Goal: Transaction & Acquisition: Obtain resource

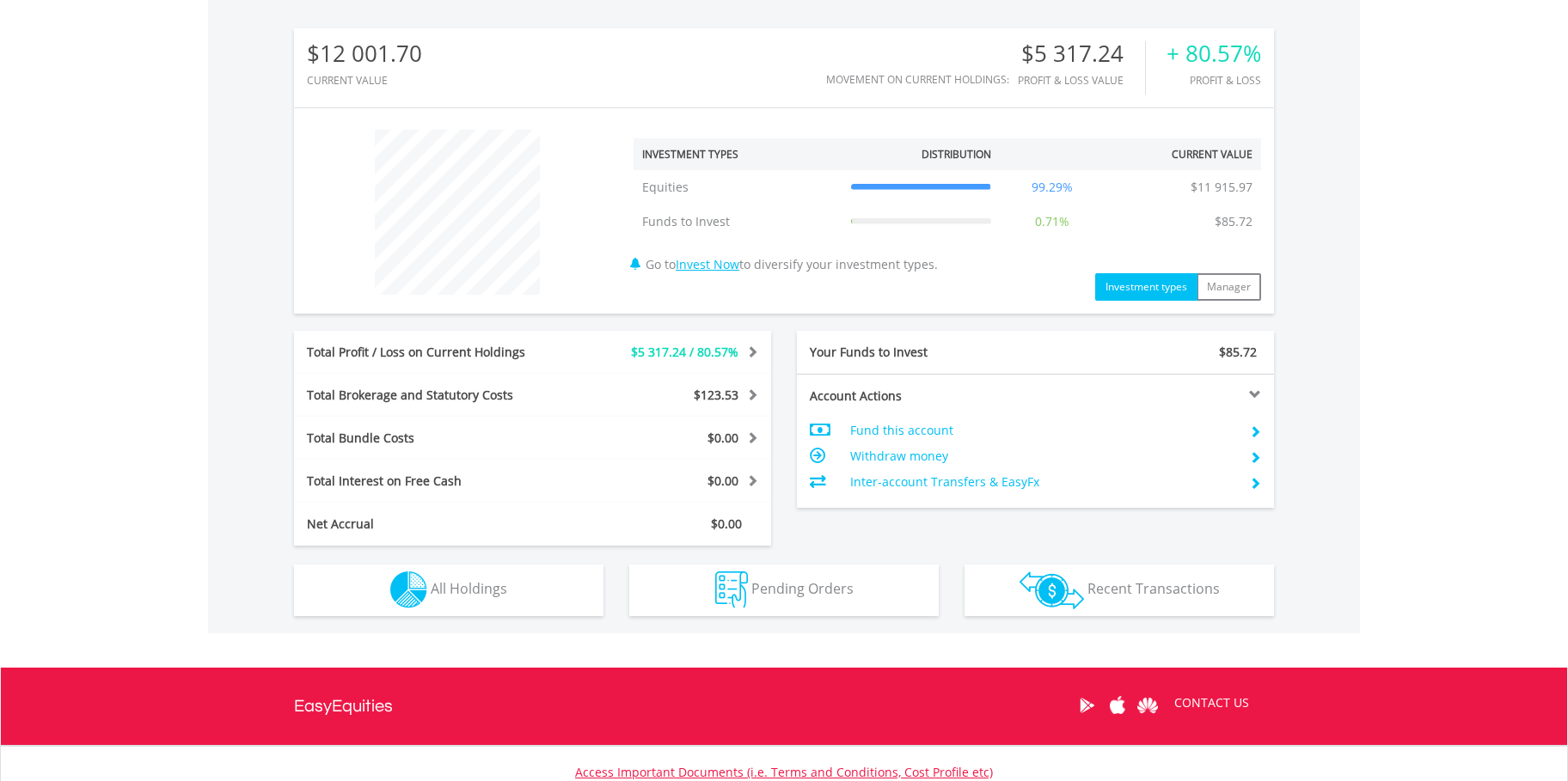
scroll to position [671, 0]
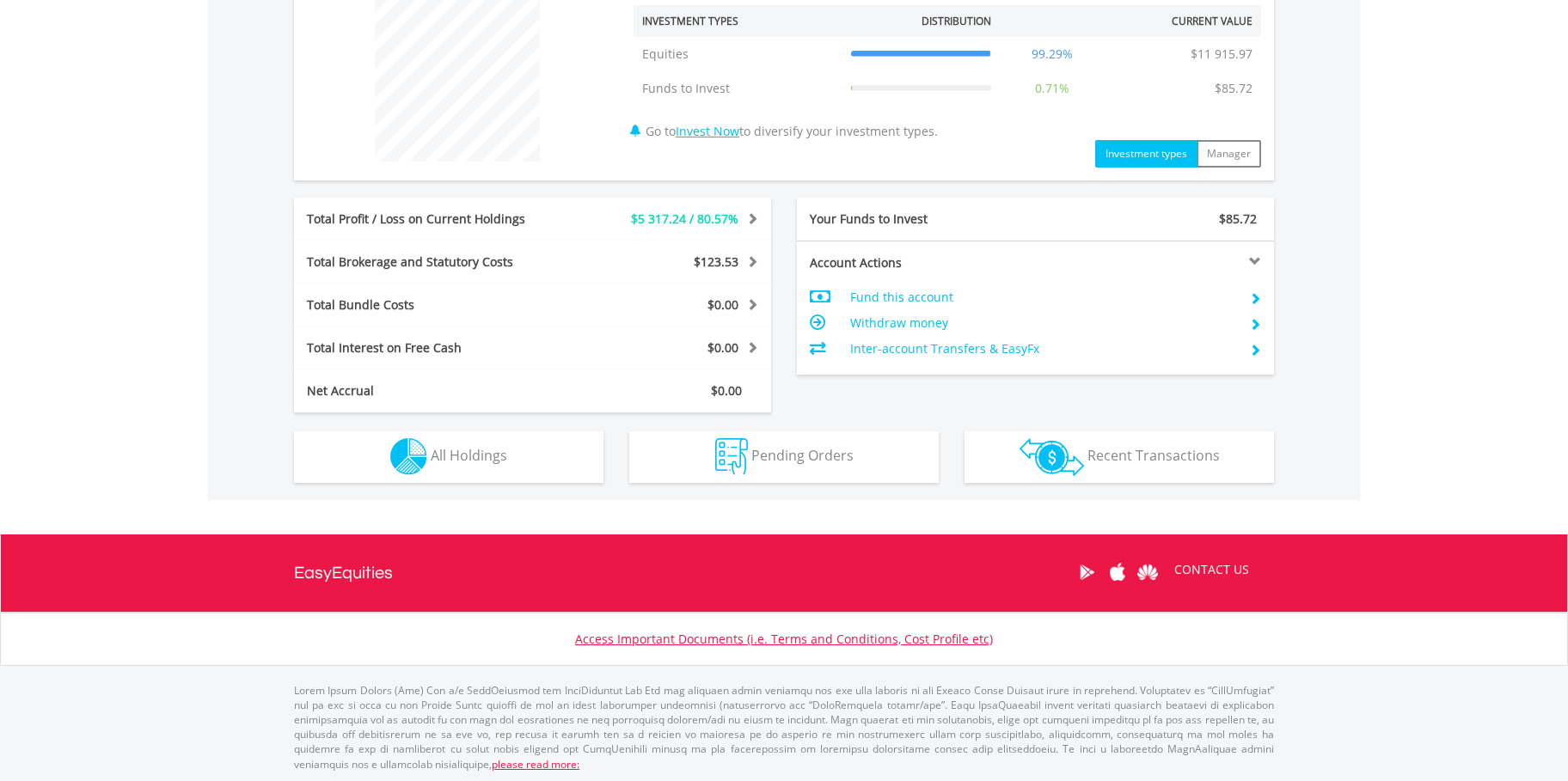
click at [497, 452] on span "All Holdings" at bounding box center [469, 455] width 77 height 18
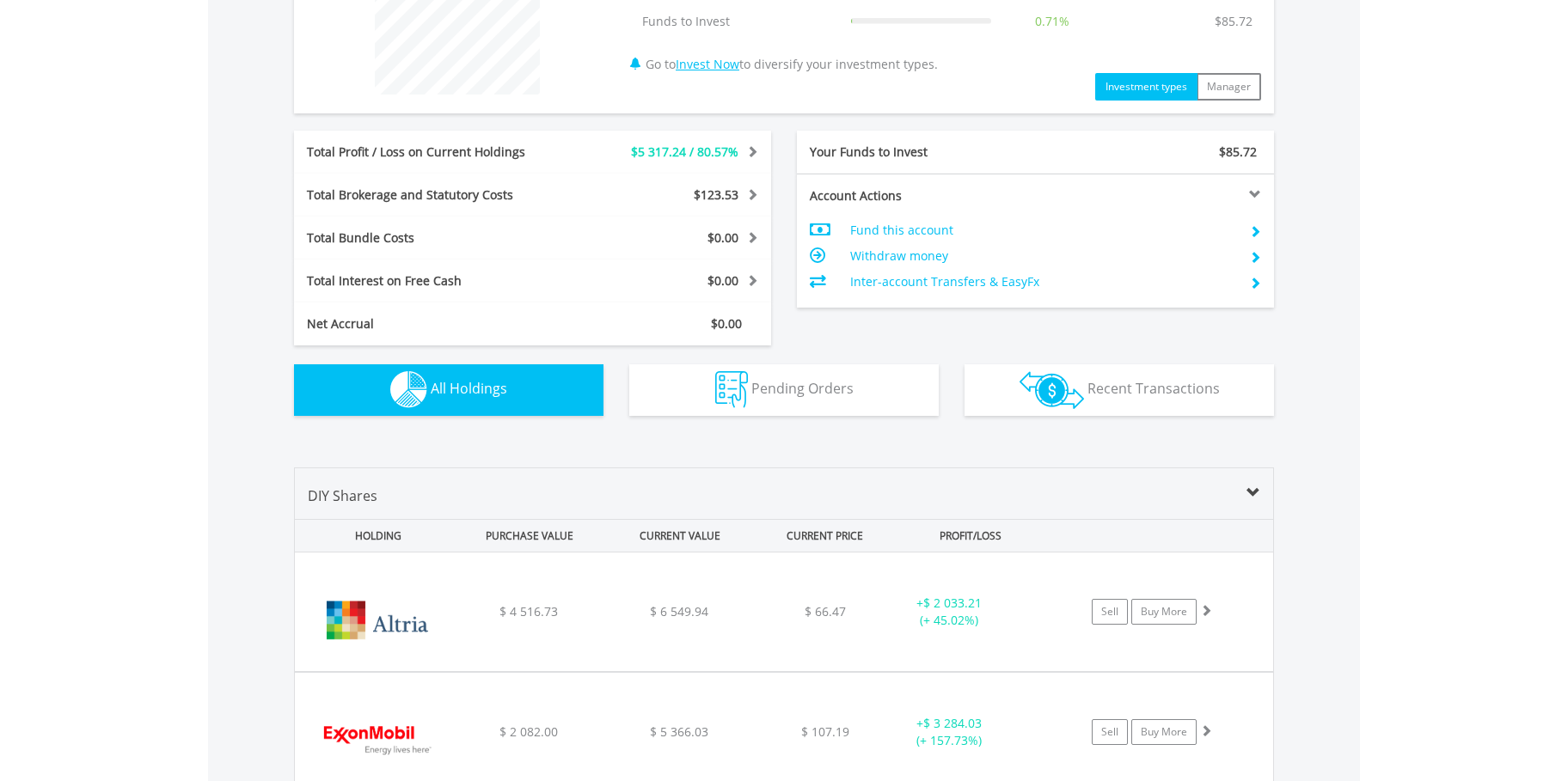
scroll to position [888, 0]
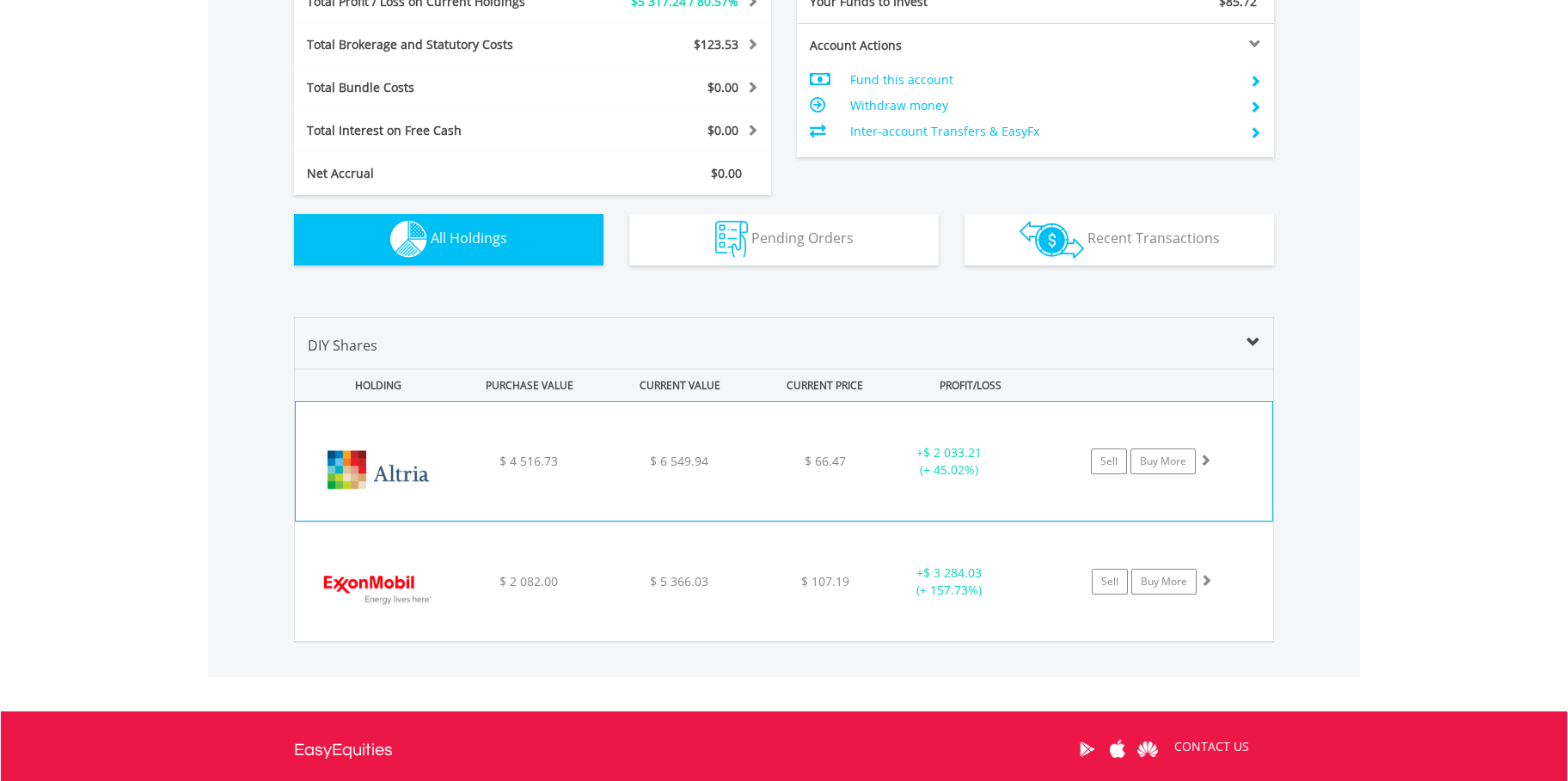
click at [497, 453] on div "$ 4 516.73" at bounding box center [529, 461] width 146 height 18
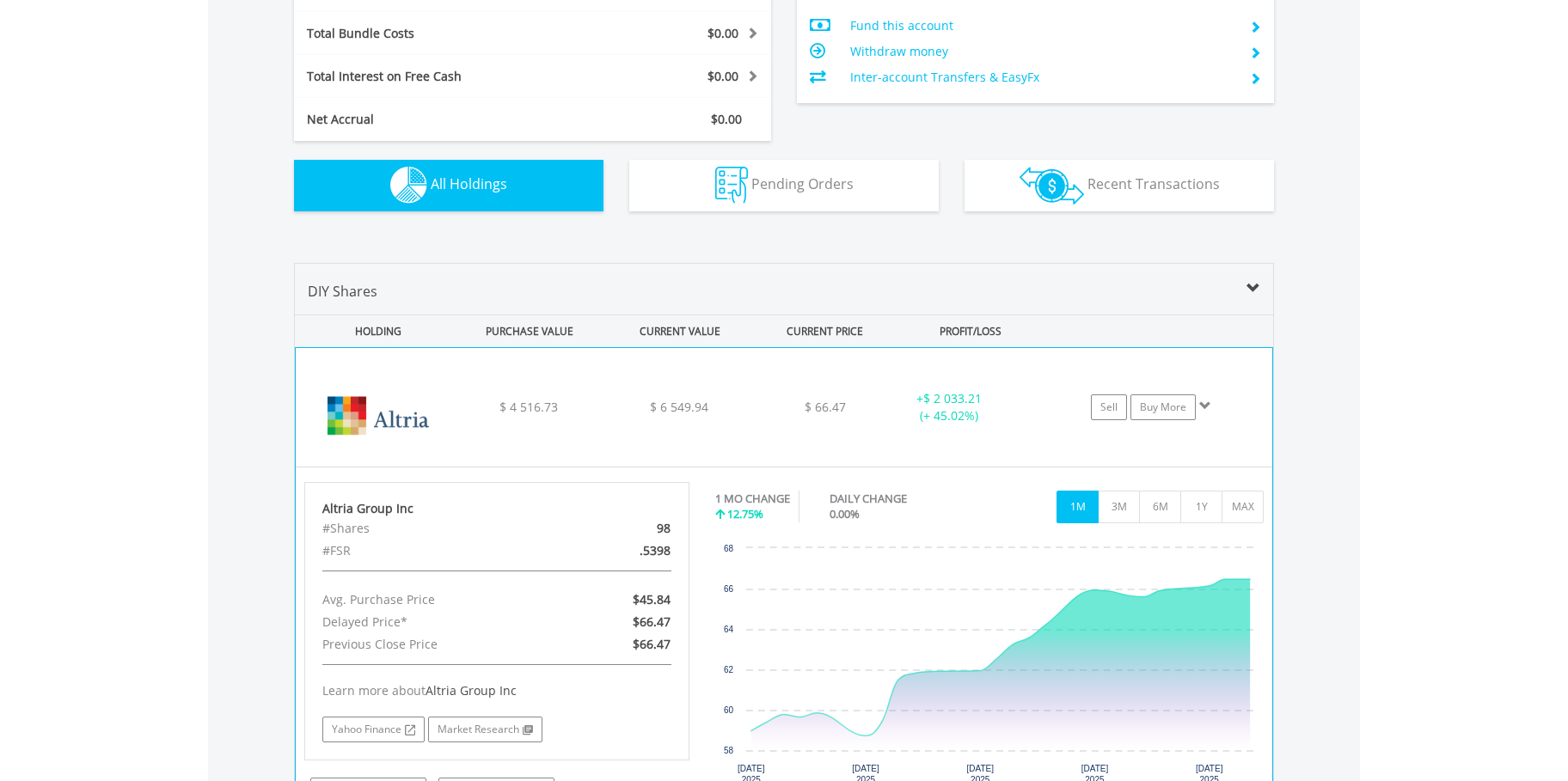
scroll to position [949, 0]
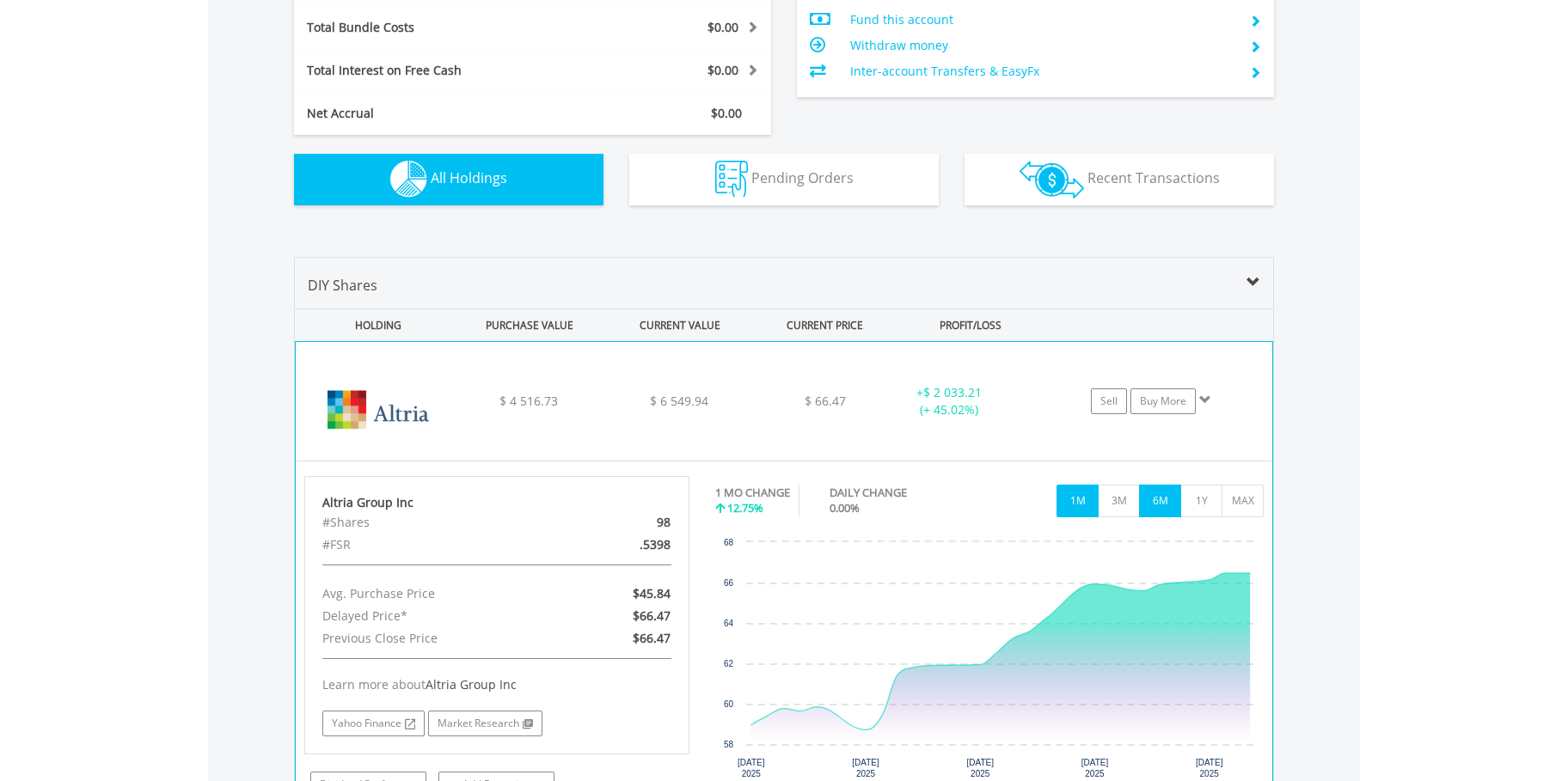
click at [1157, 499] on button "6M" at bounding box center [1160, 500] width 42 height 33
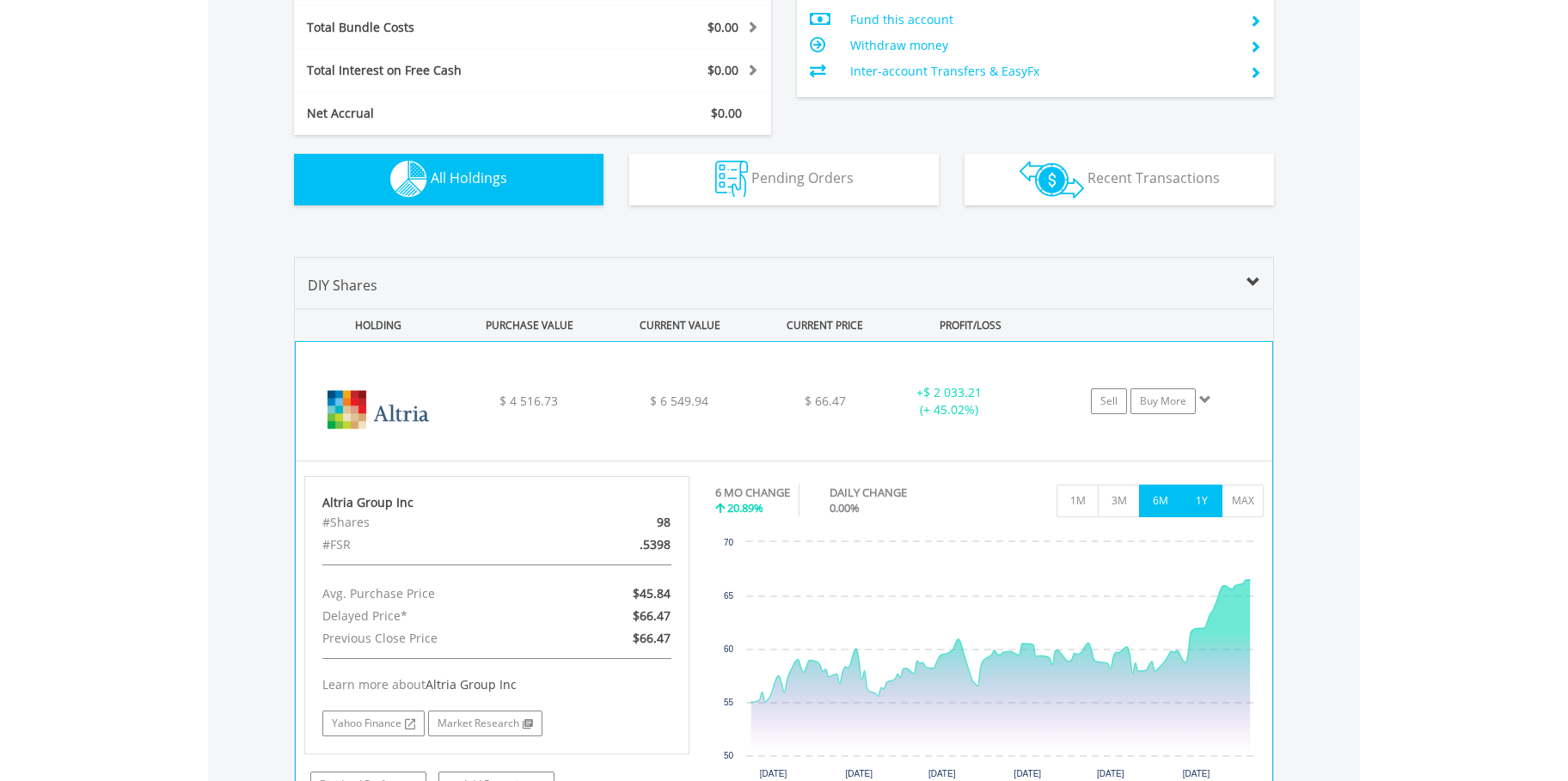
click at [1204, 498] on button "1Y" at bounding box center [1202, 500] width 42 height 33
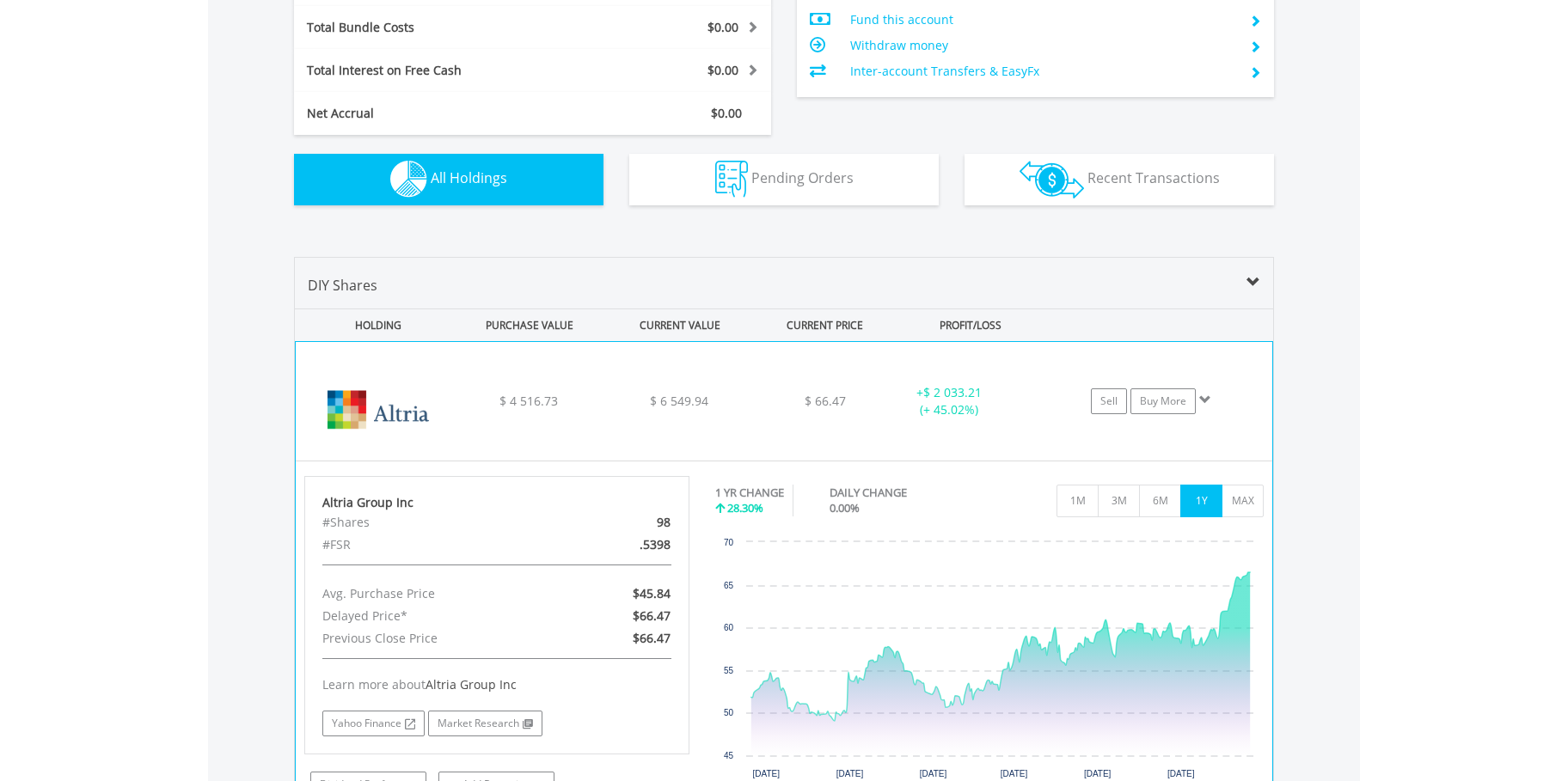
click at [573, 411] on div "﻿ Altria Group Inc $ 4 516.73 $ 6 549.94 $ 66.47 + $ 2 033.21 (+ 45.02%) Sell B…" at bounding box center [784, 401] width 977 height 119
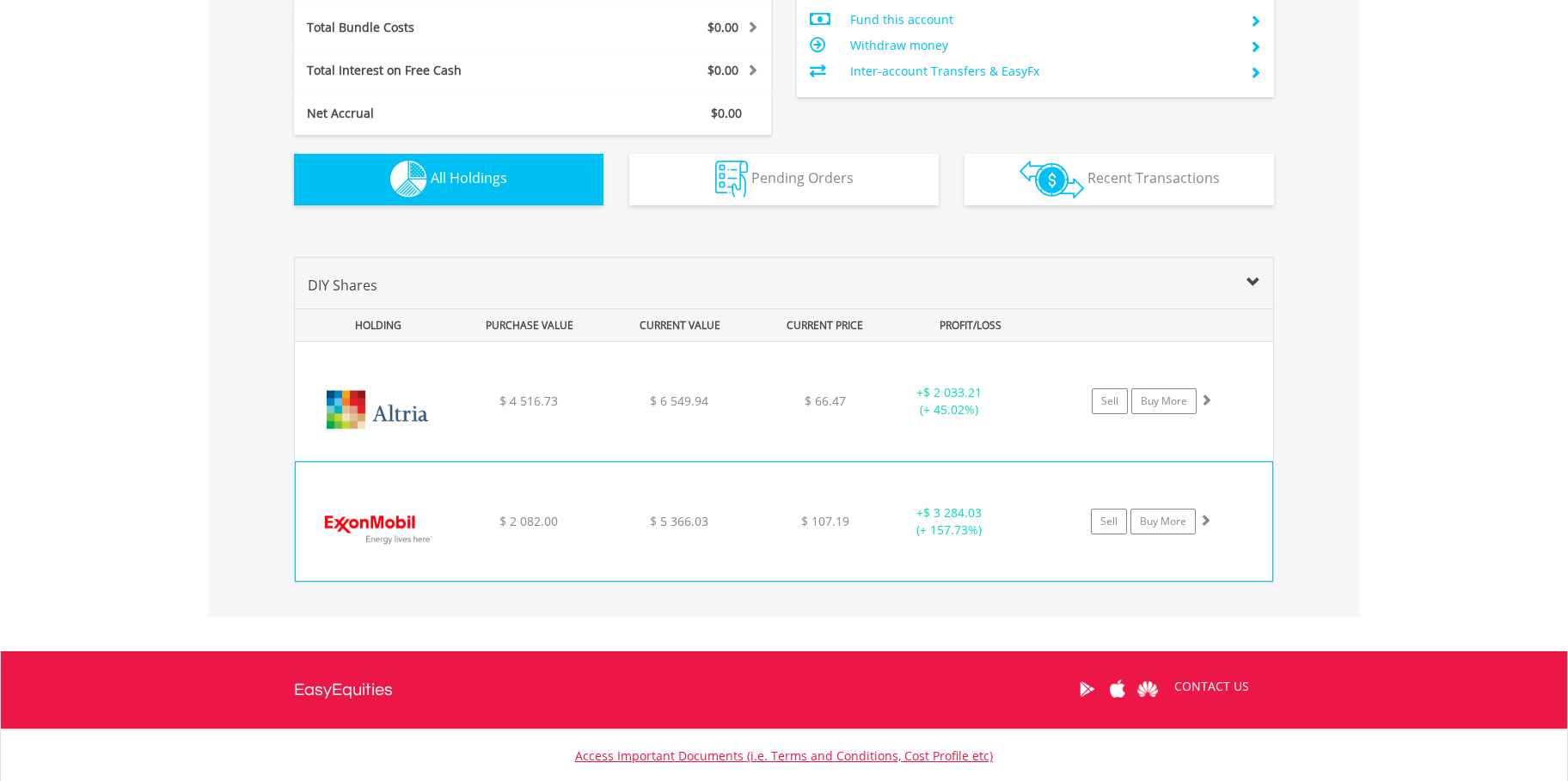
click at [454, 460] on div "﻿ Exxon Mobil Corp $ 2 082.00 $ 5 366.03 $ 107.19 + $ 3 284.03 (+ 157.73%) Sell…" at bounding box center [784, 401] width 979 height 119
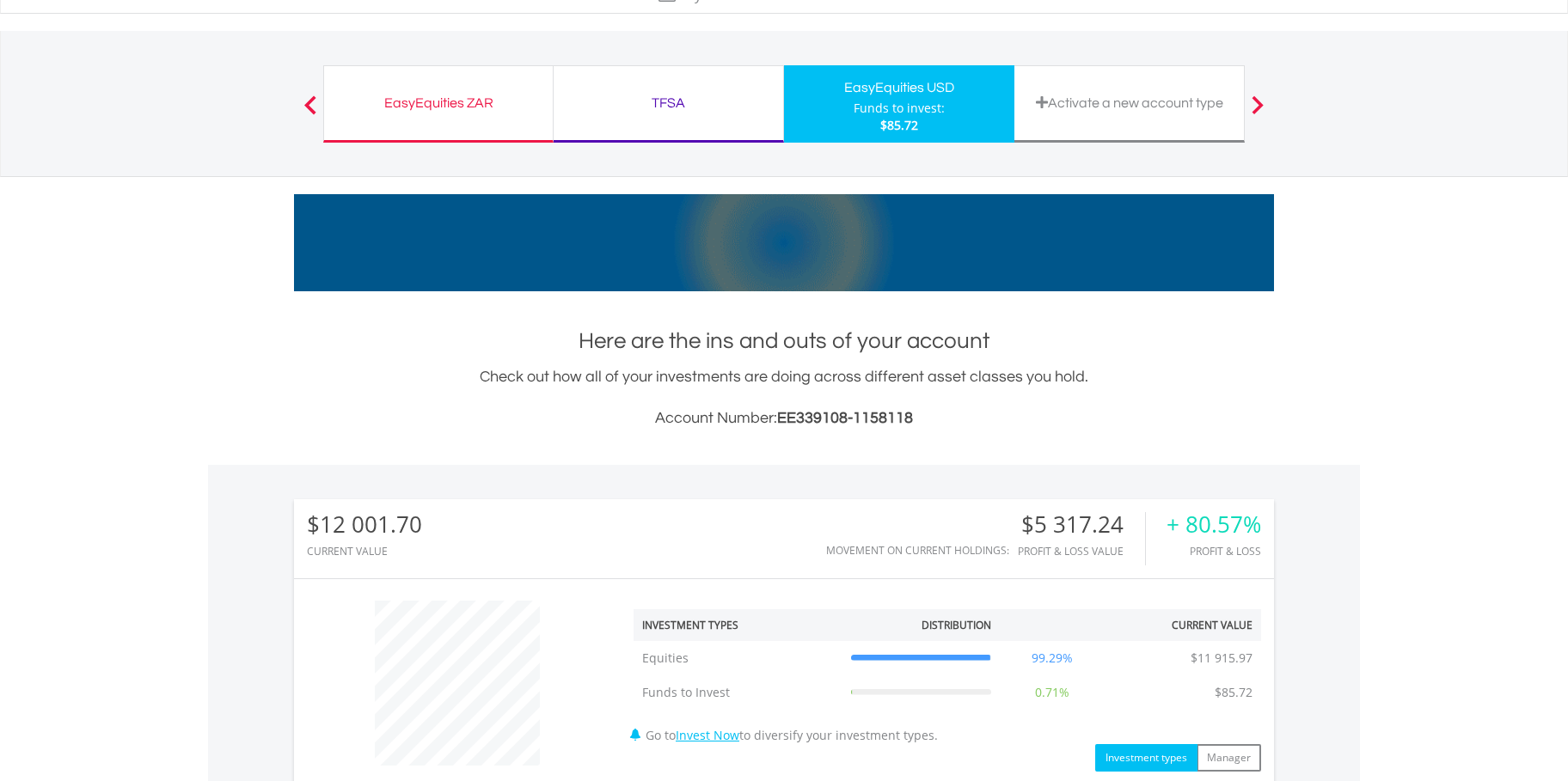
scroll to position [0, 0]
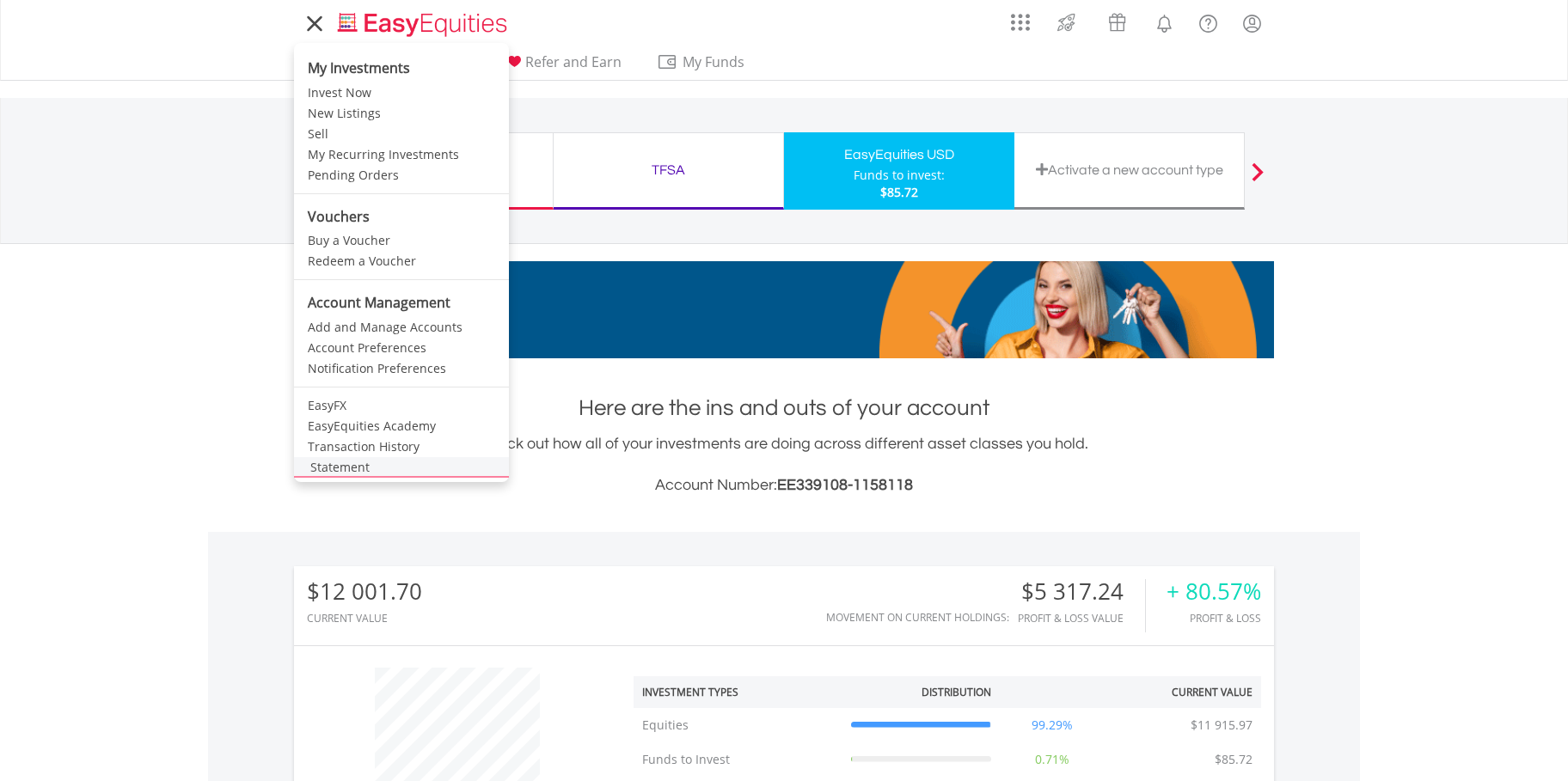
click at [342, 467] on link "Statement" at bounding box center [402, 467] width 215 height 20
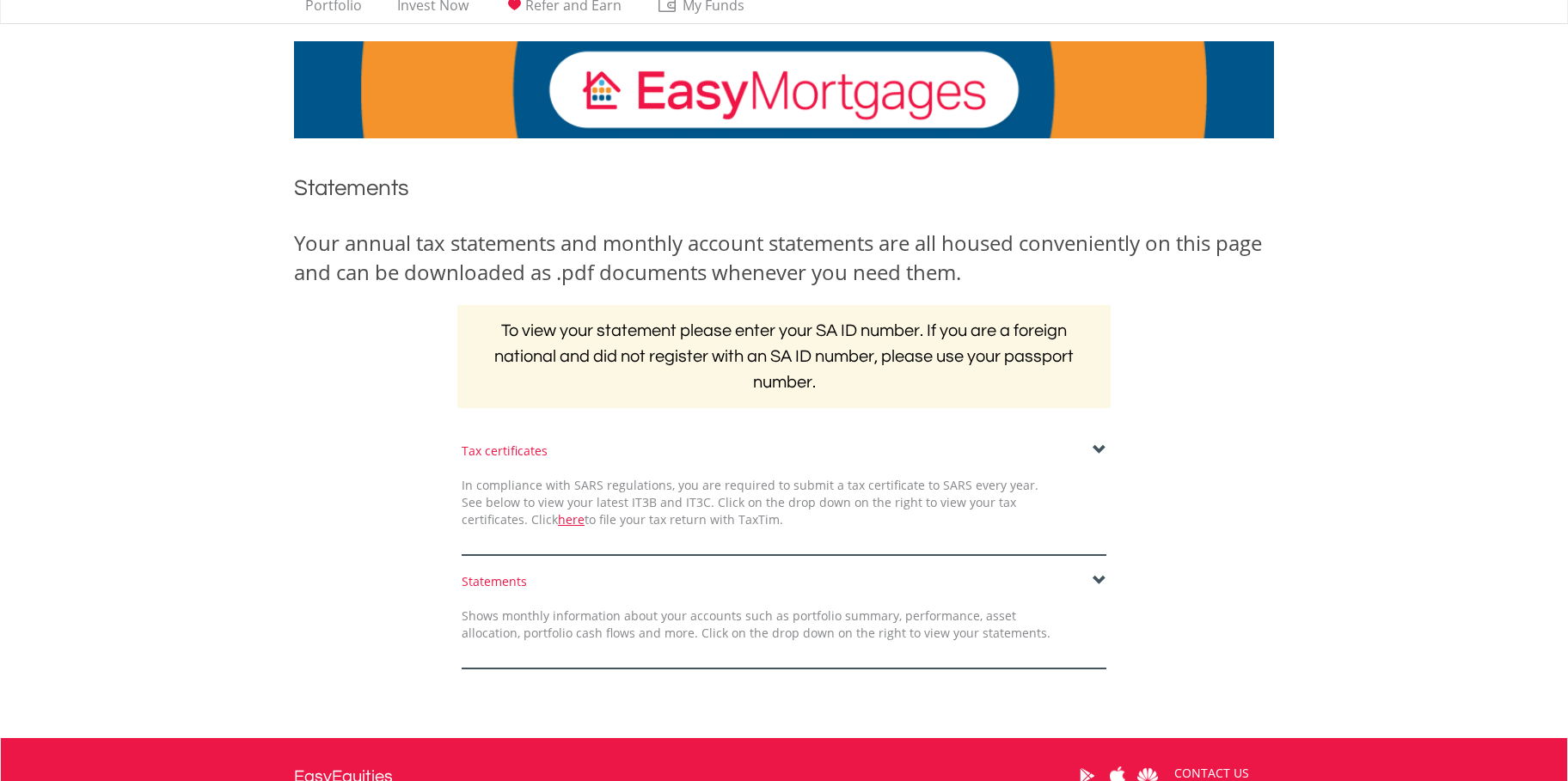
scroll to position [107, 0]
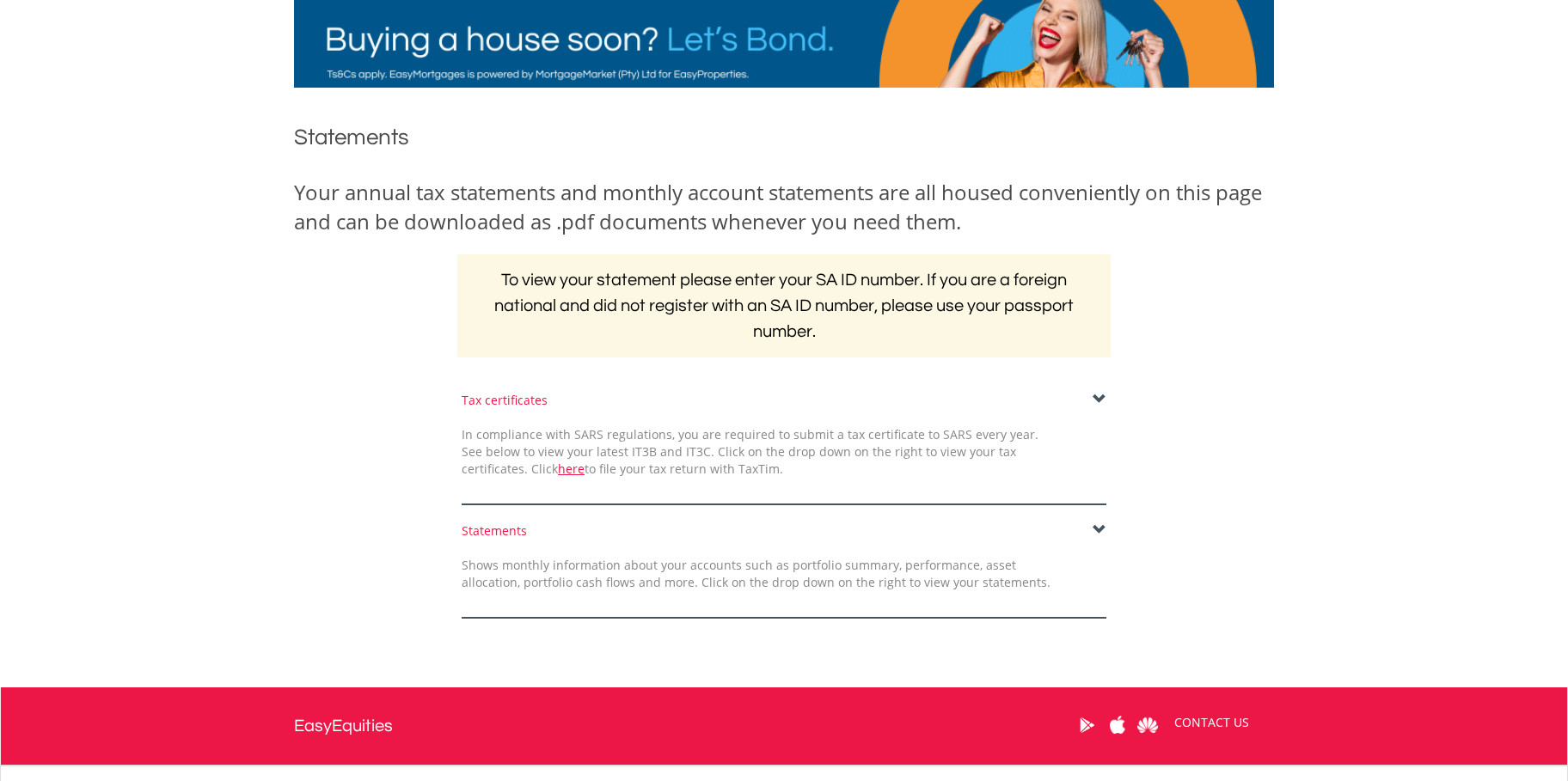
click at [1099, 394] on span at bounding box center [1100, 400] width 14 height 14
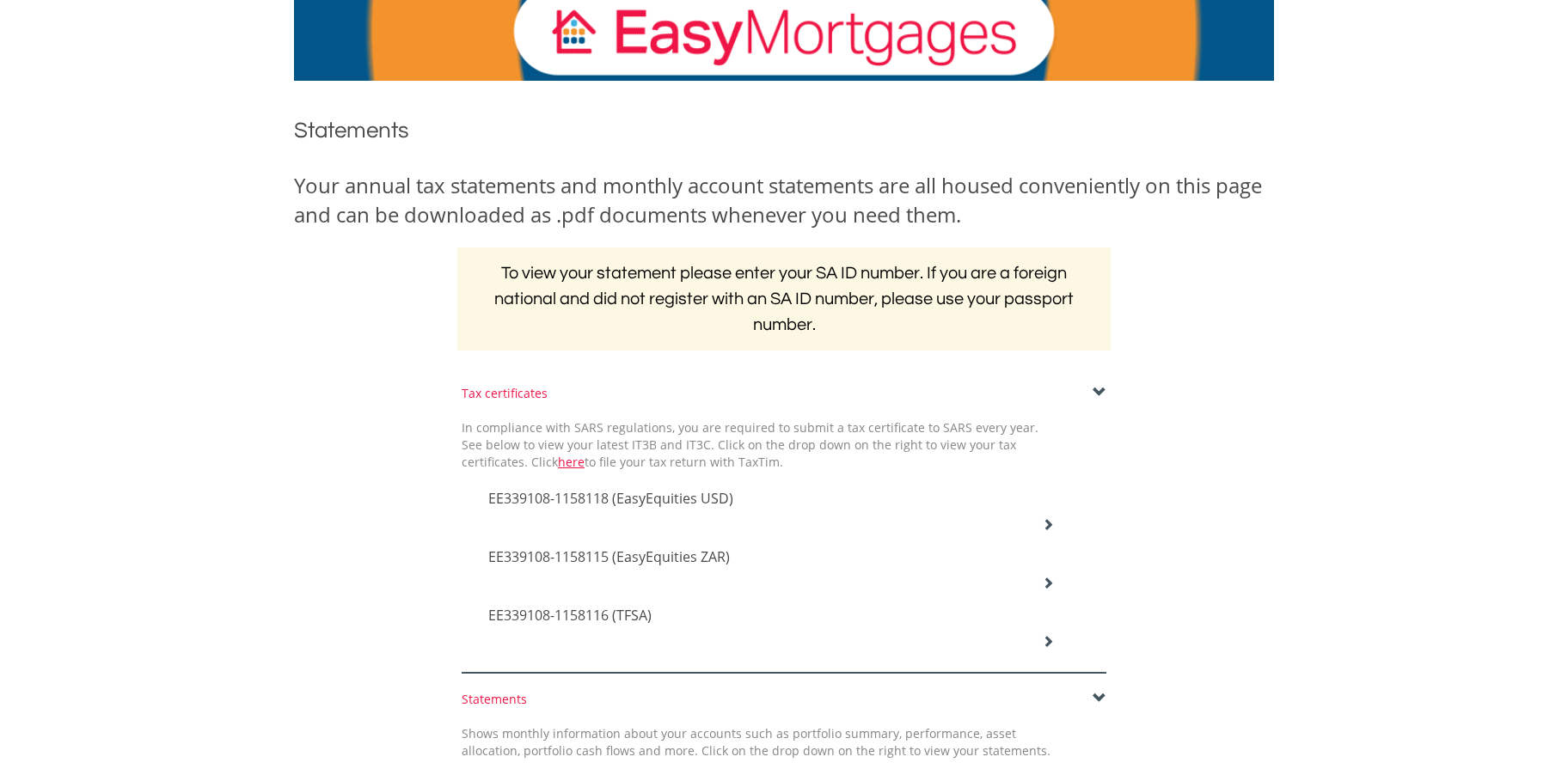
scroll to position [131, 0]
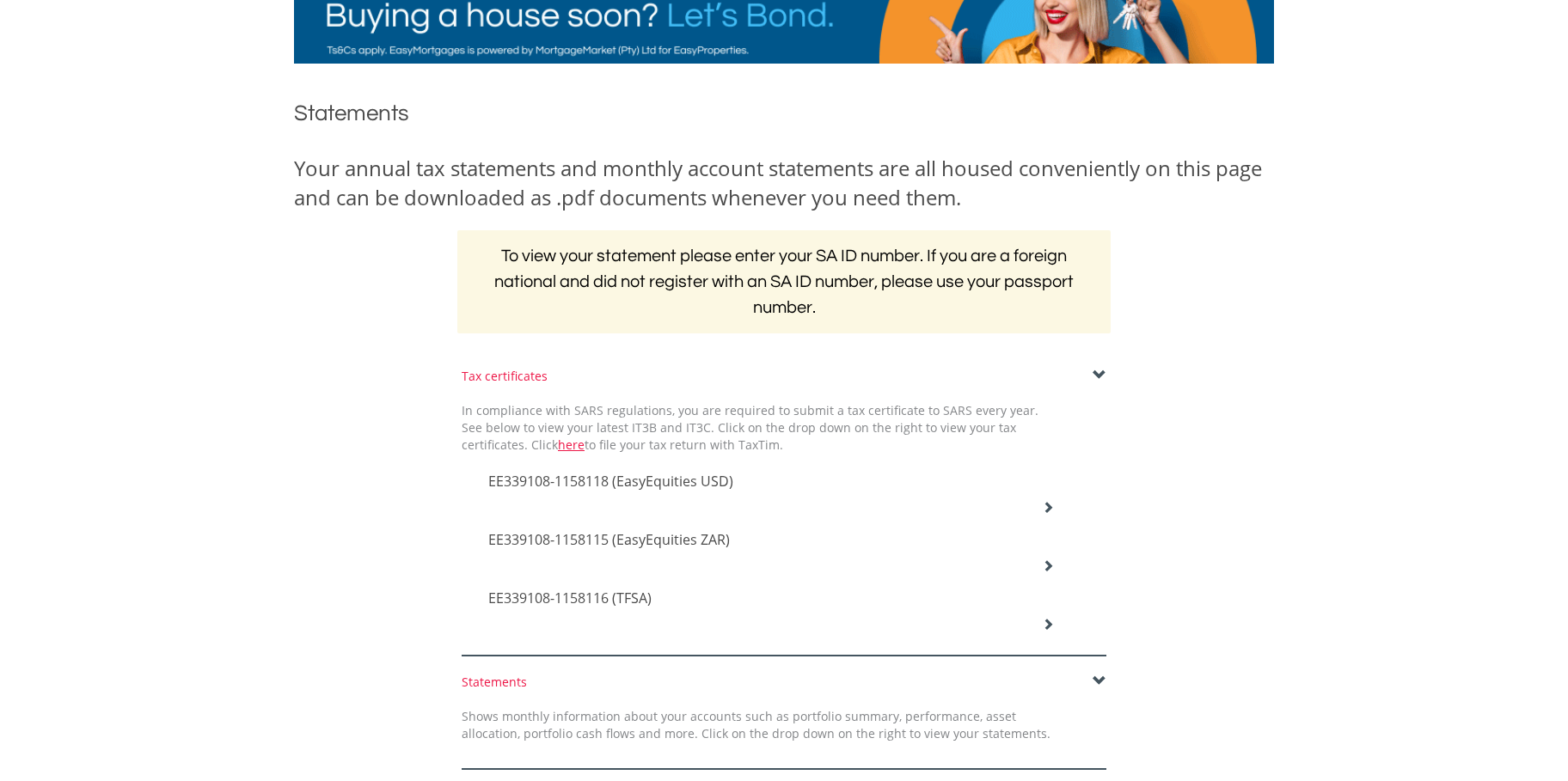
click at [1044, 502] on icon at bounding box center [1048, 507] width 12 height 12
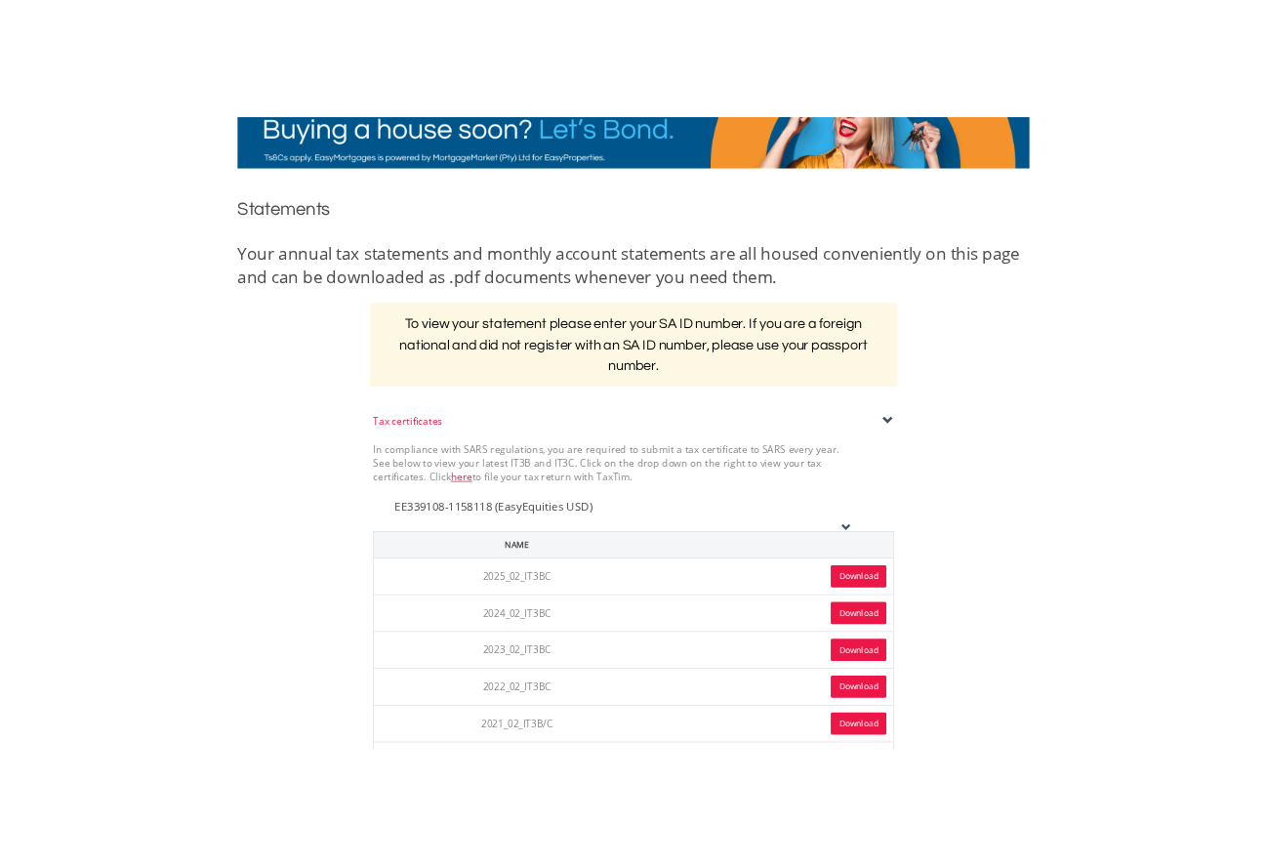
scroll to position [282, 0]
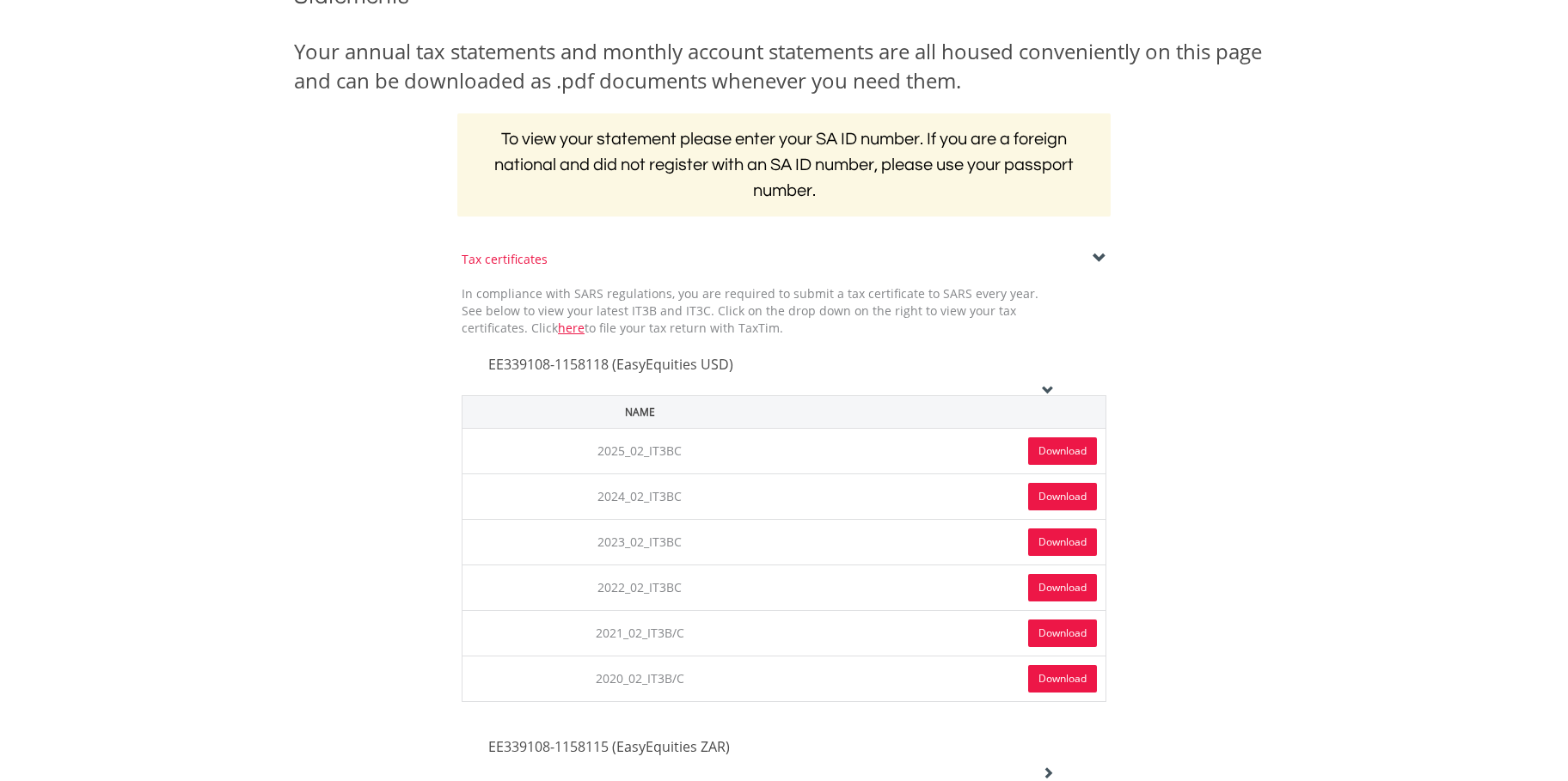
click at [1052, 448] on link "Download" at bounding box center [1062, 451] width 69 height 27
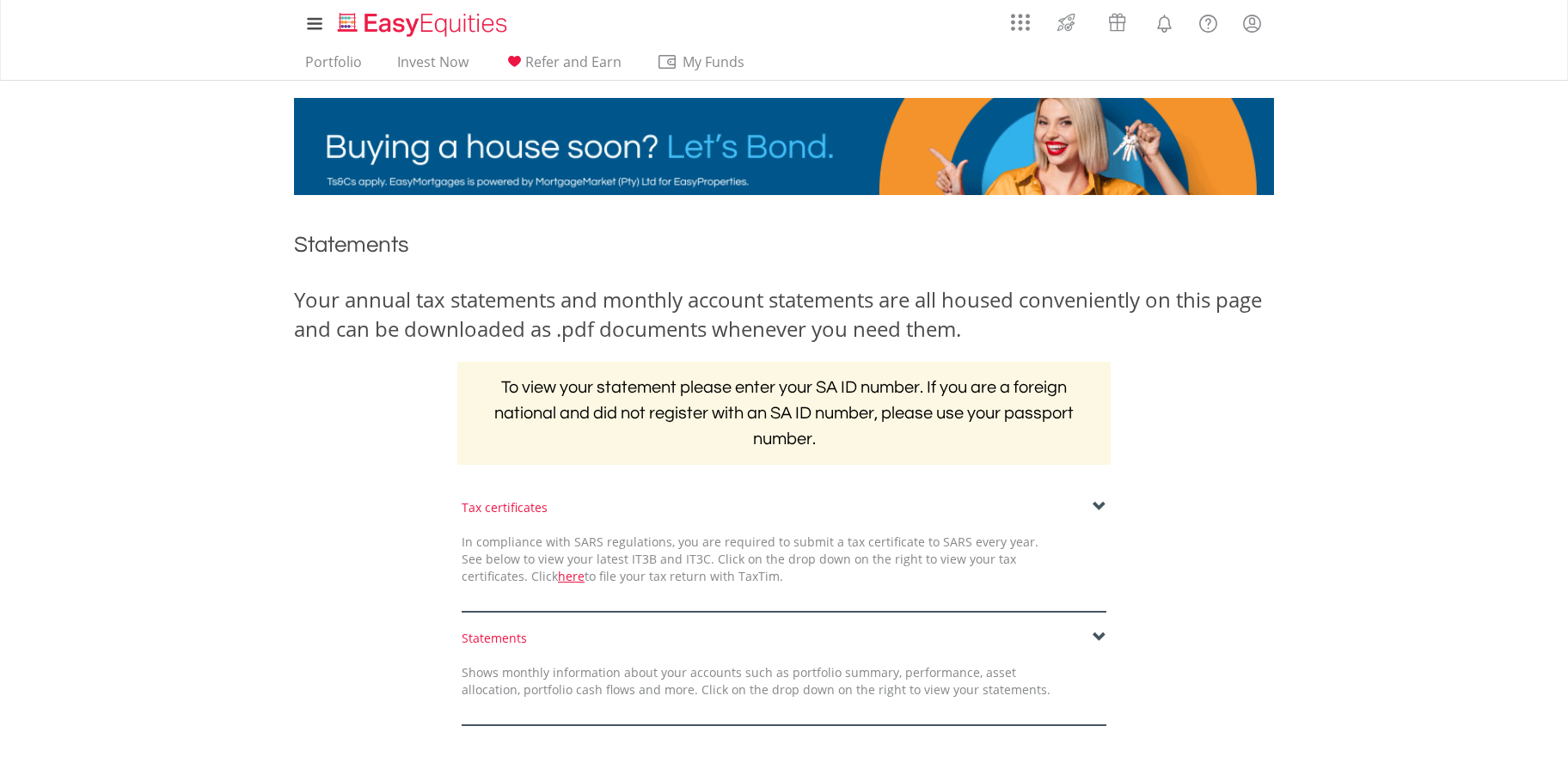
click at [1099, 505] on span at bounding box center [1100, 507] width 14 height 14
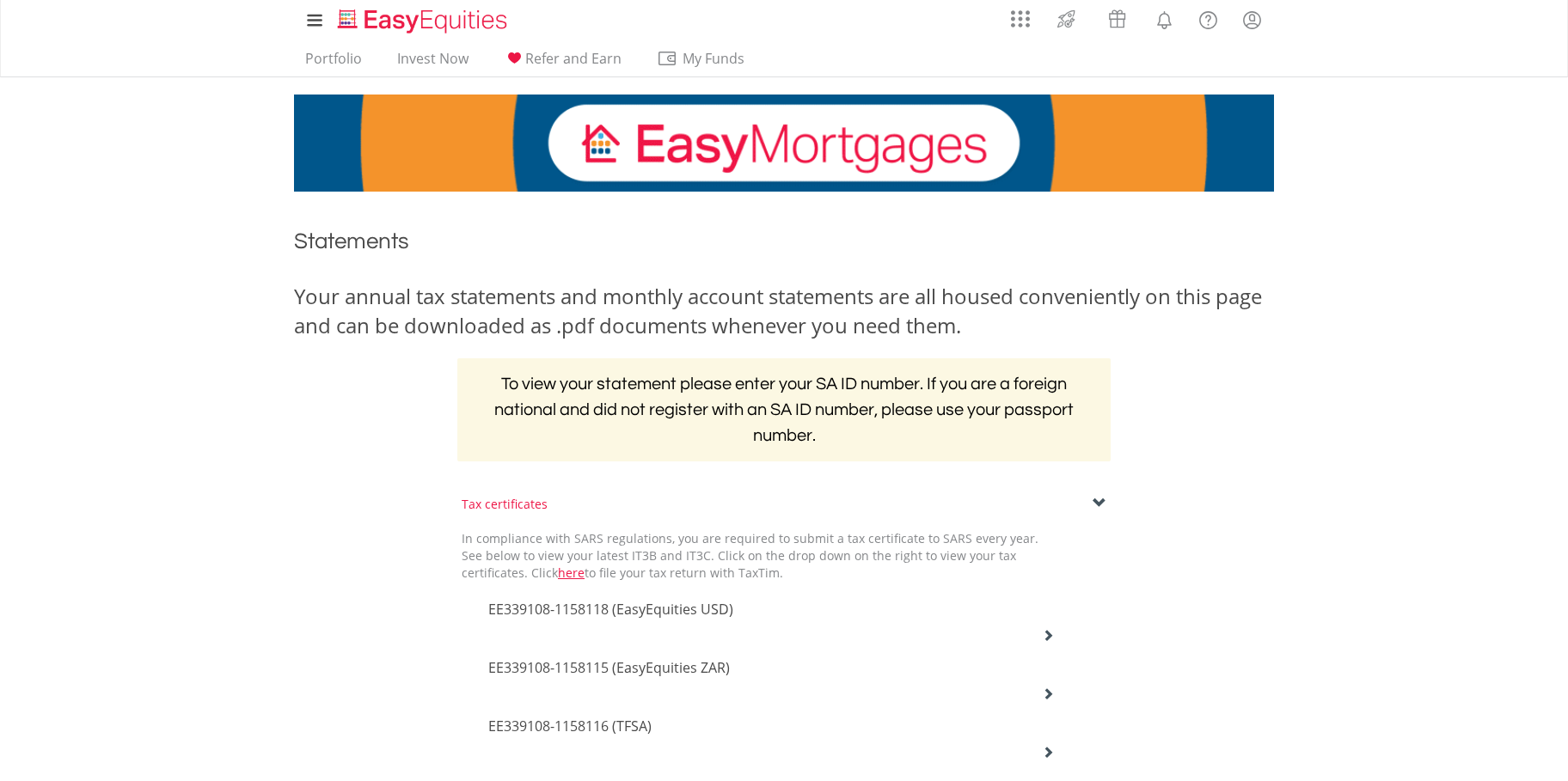
scroll to position [80, 0]
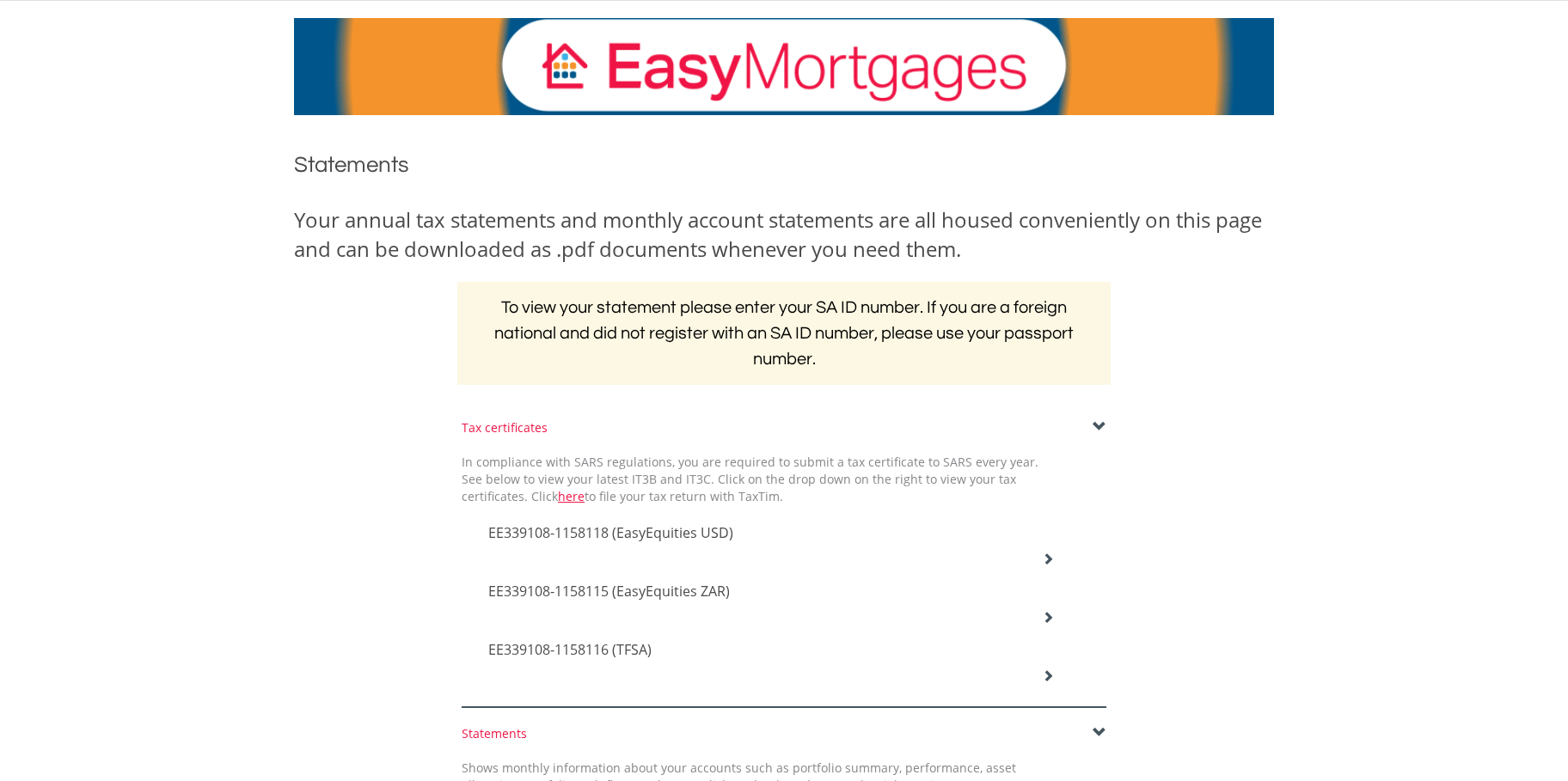
click at [1047, 556] on icon at bounding box center [1048, 559] width 12 height 12
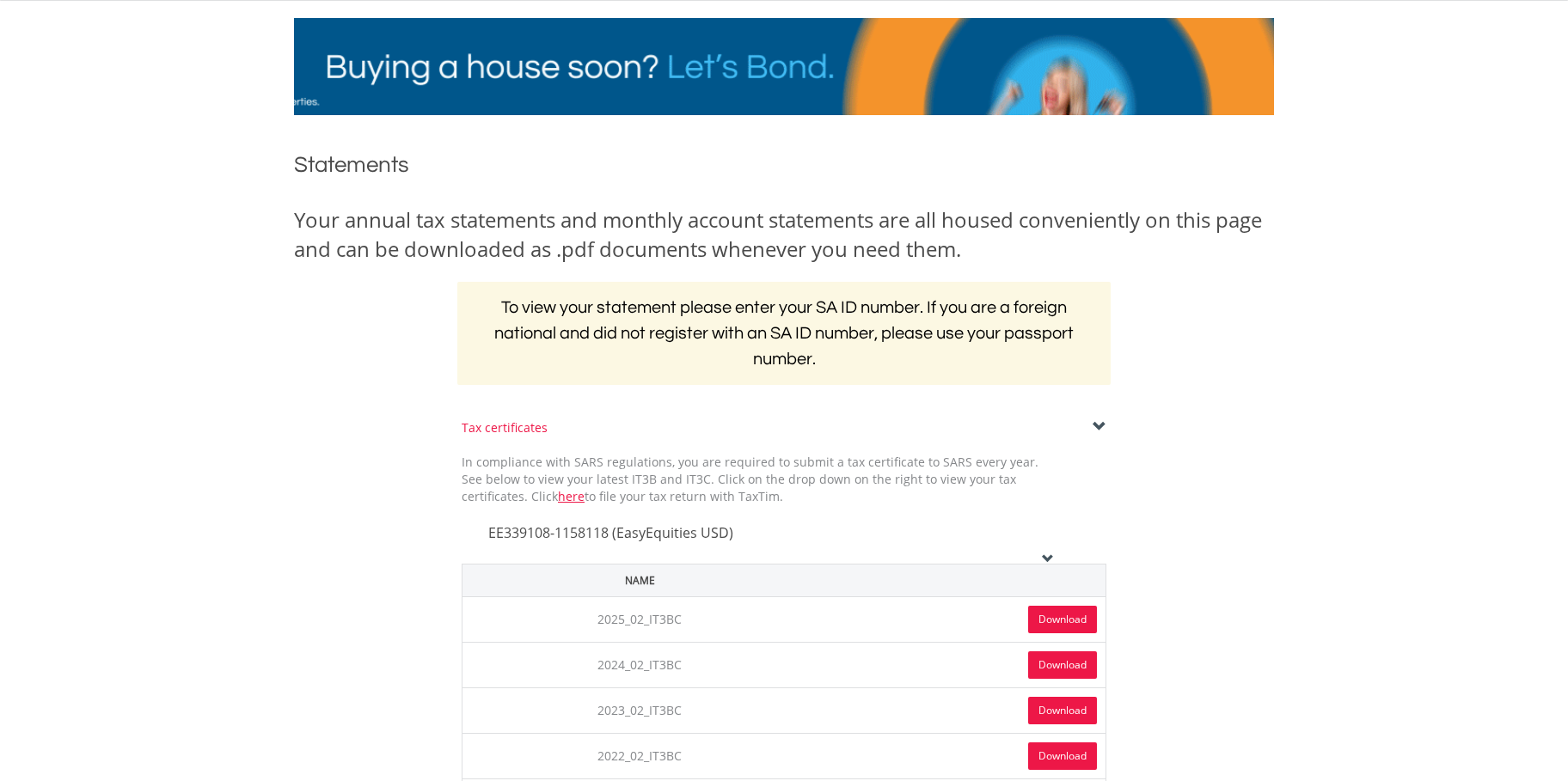
click at [1097, 422] on span at bounding box center [1100, 427] width 14 height 14
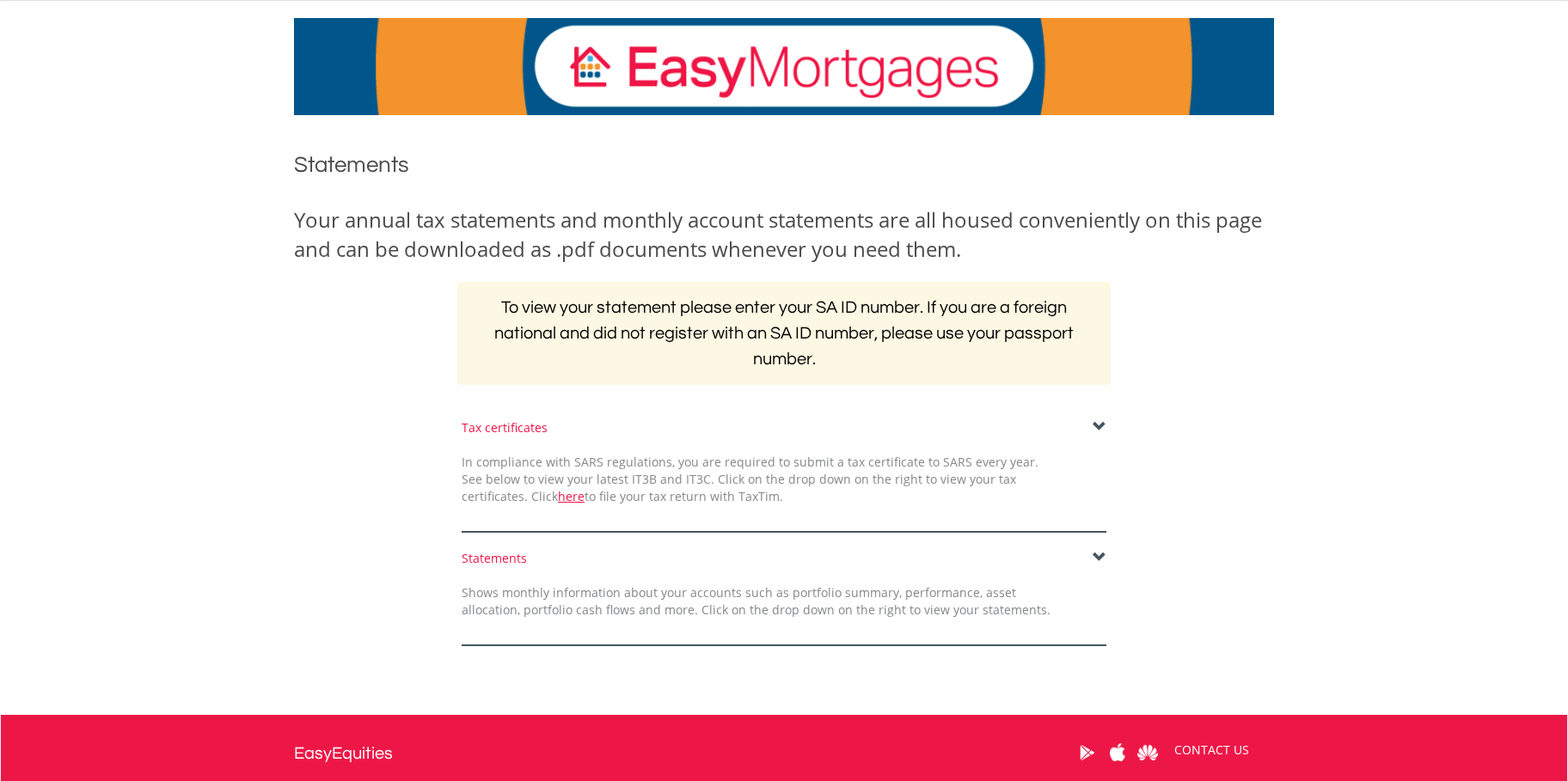
click at [1101, 420] on span at bounding box center [1100, 427] width 14 height 14
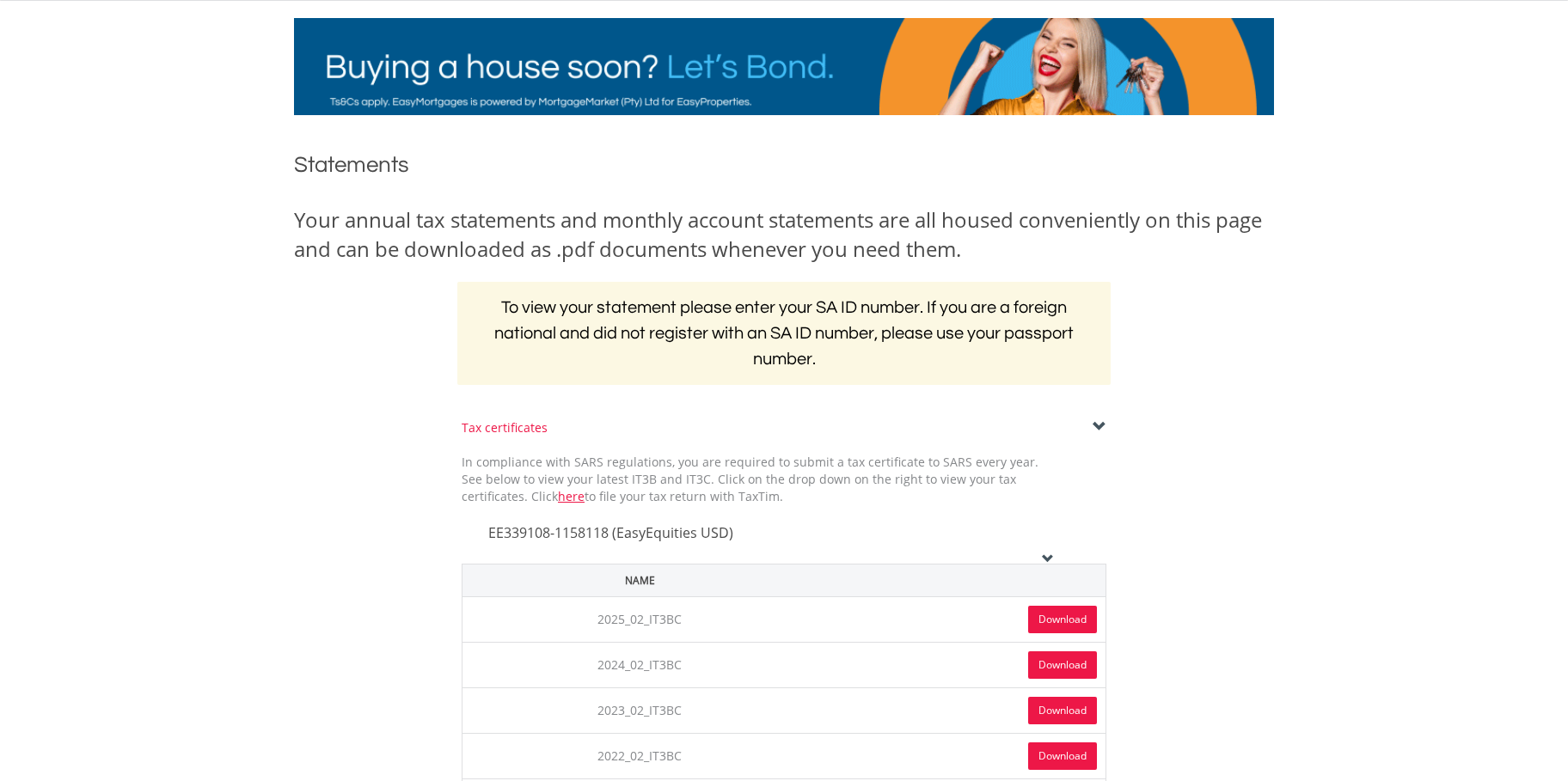
click at [1047, 553] on icon at bounding box center [1048, 559] width 12 height 12
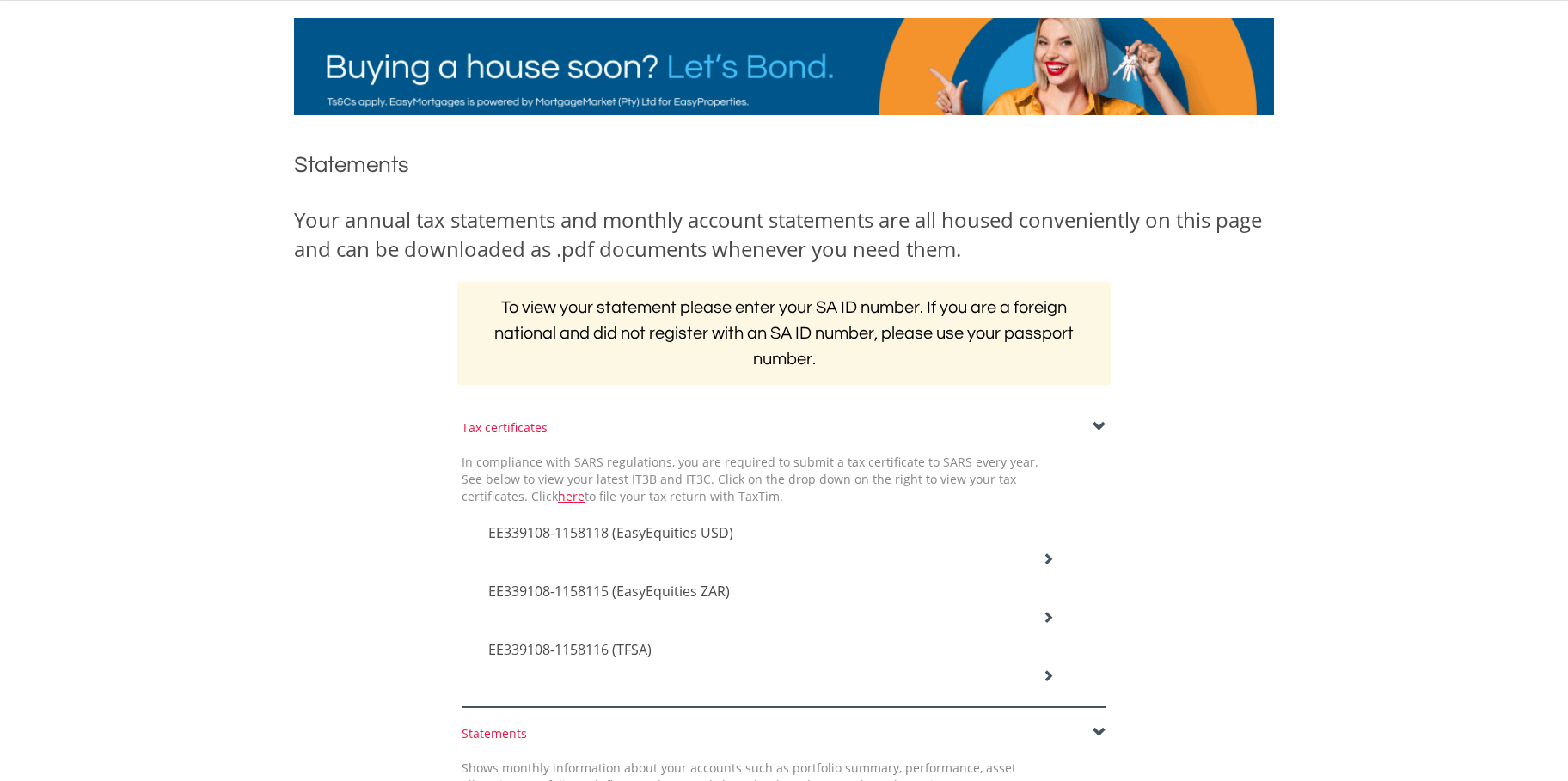
click at [1047, 564] on icon at bounding box center [1048, 559] width 12 height 12
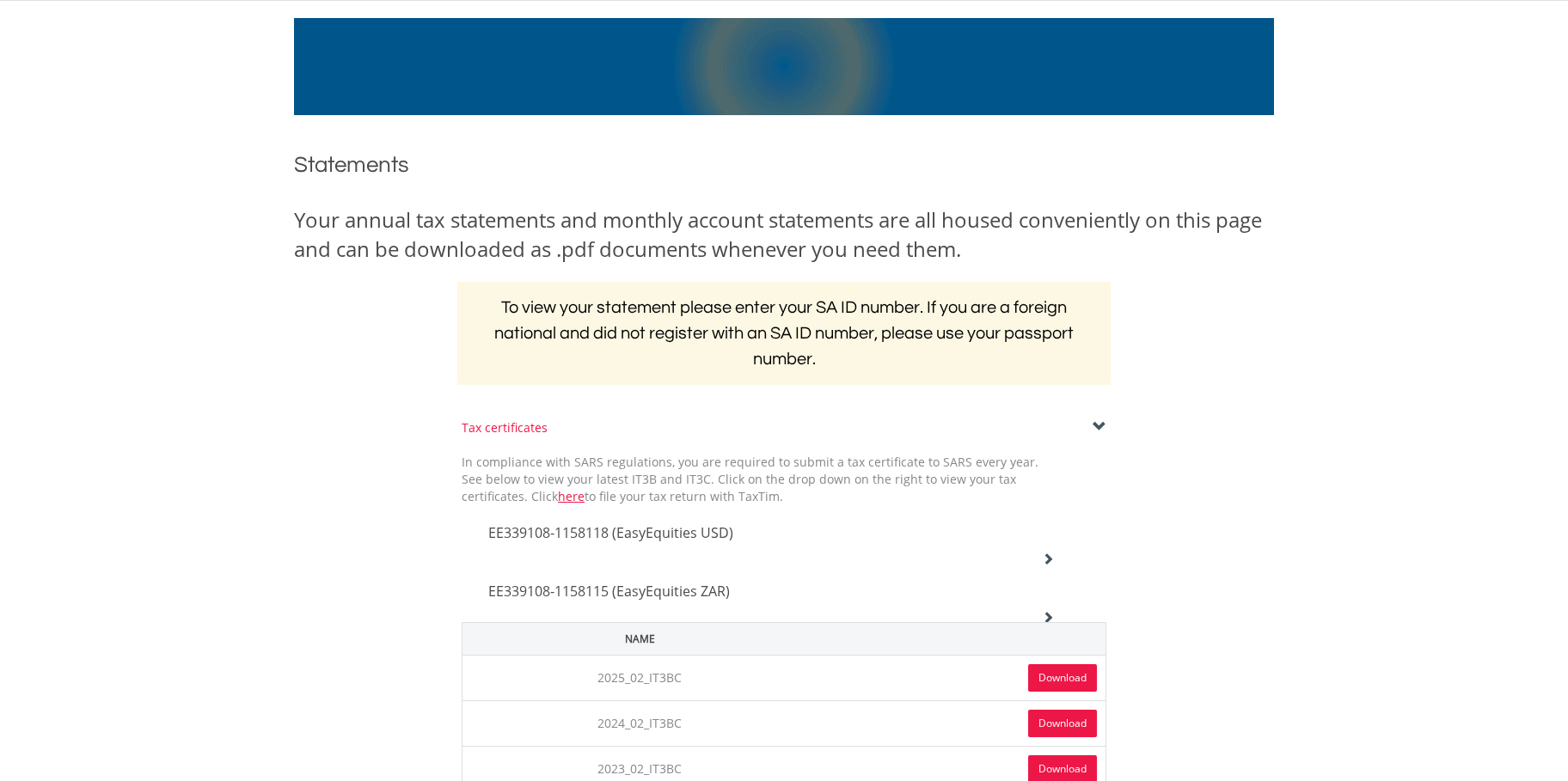
scroll to position [184, 0]
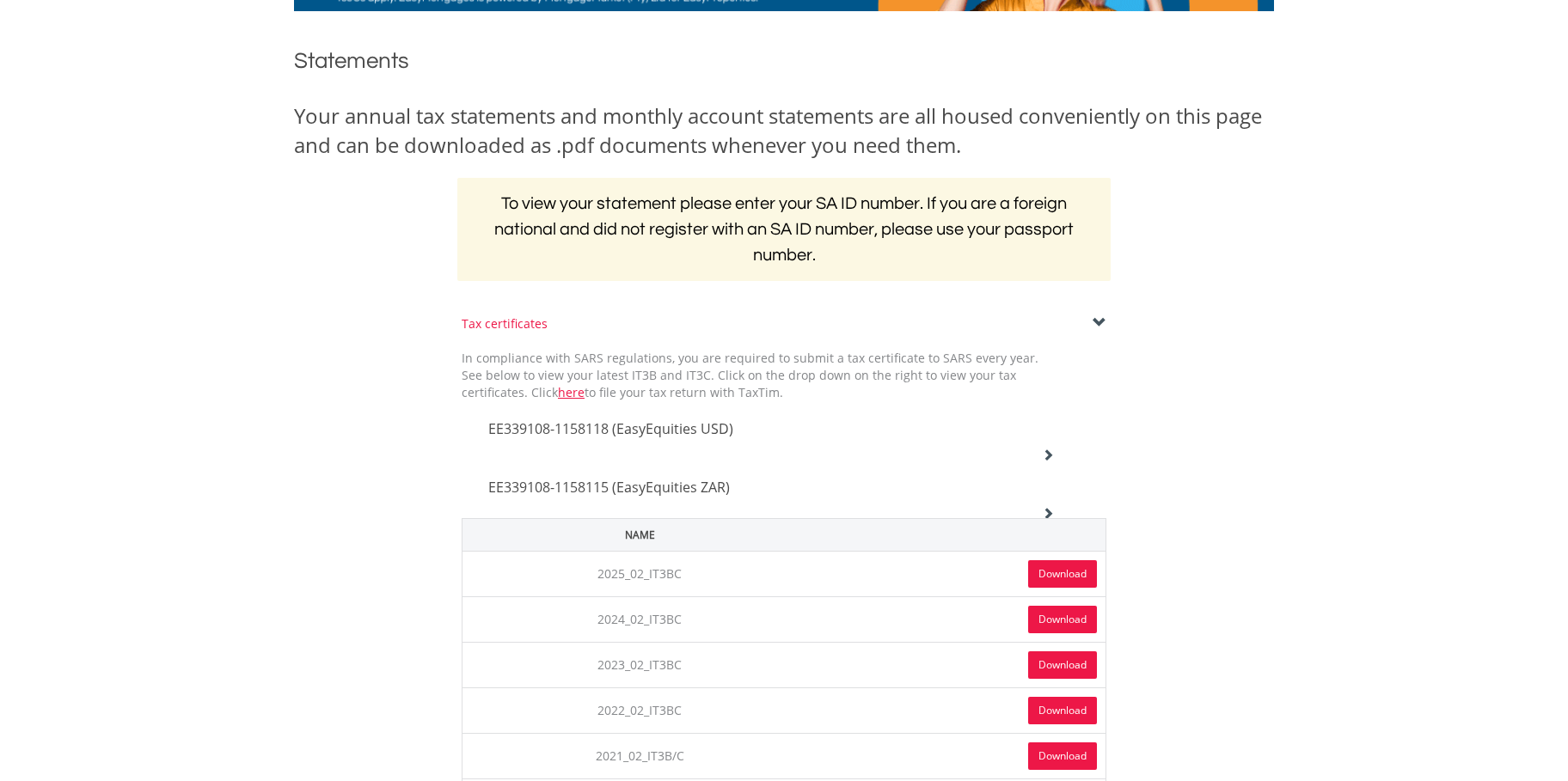
click at [1056, 574] on link "Download" at bounding box center [1062, 573] width 69 height 27
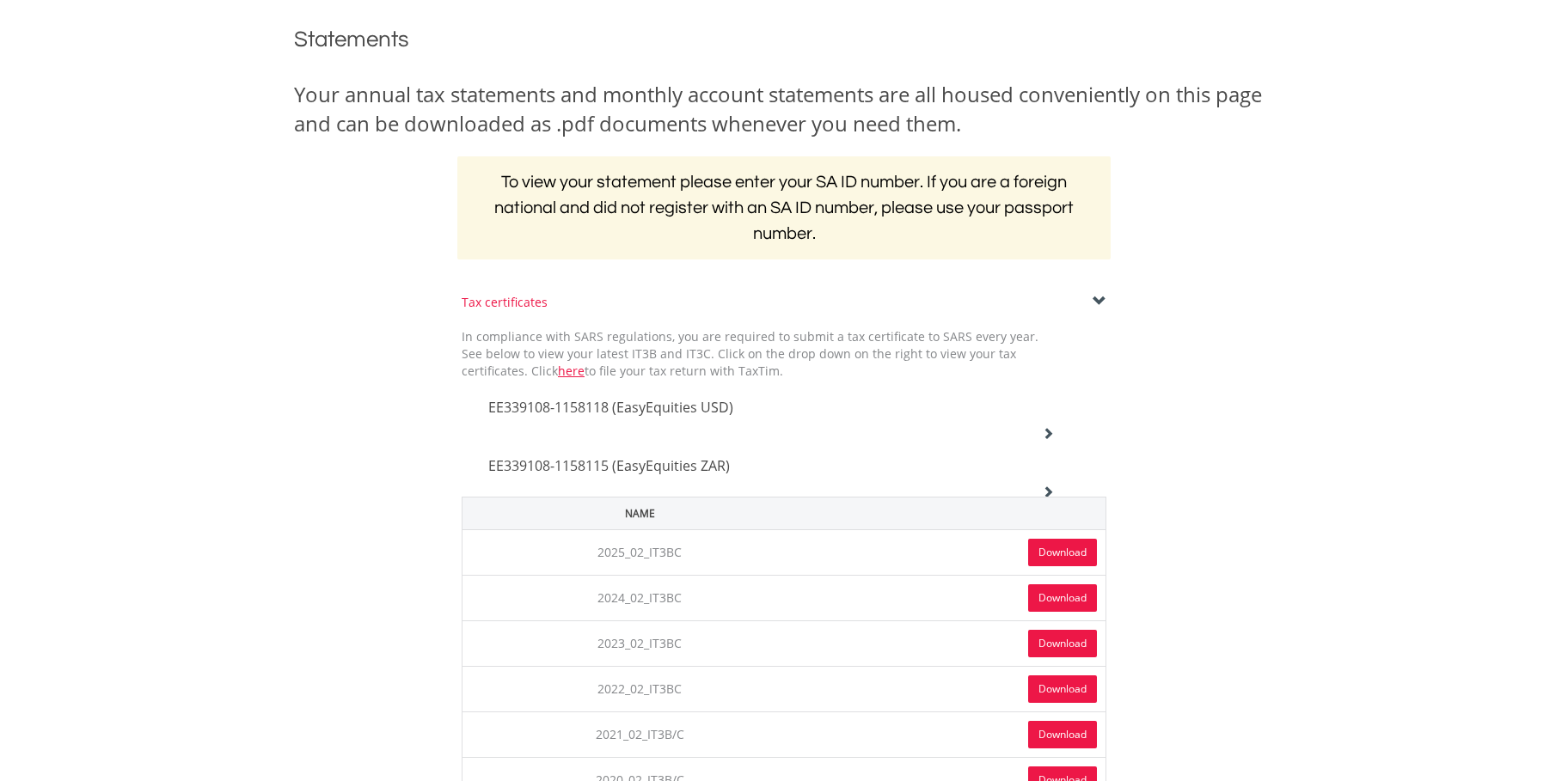
scroll to position [173, 0]
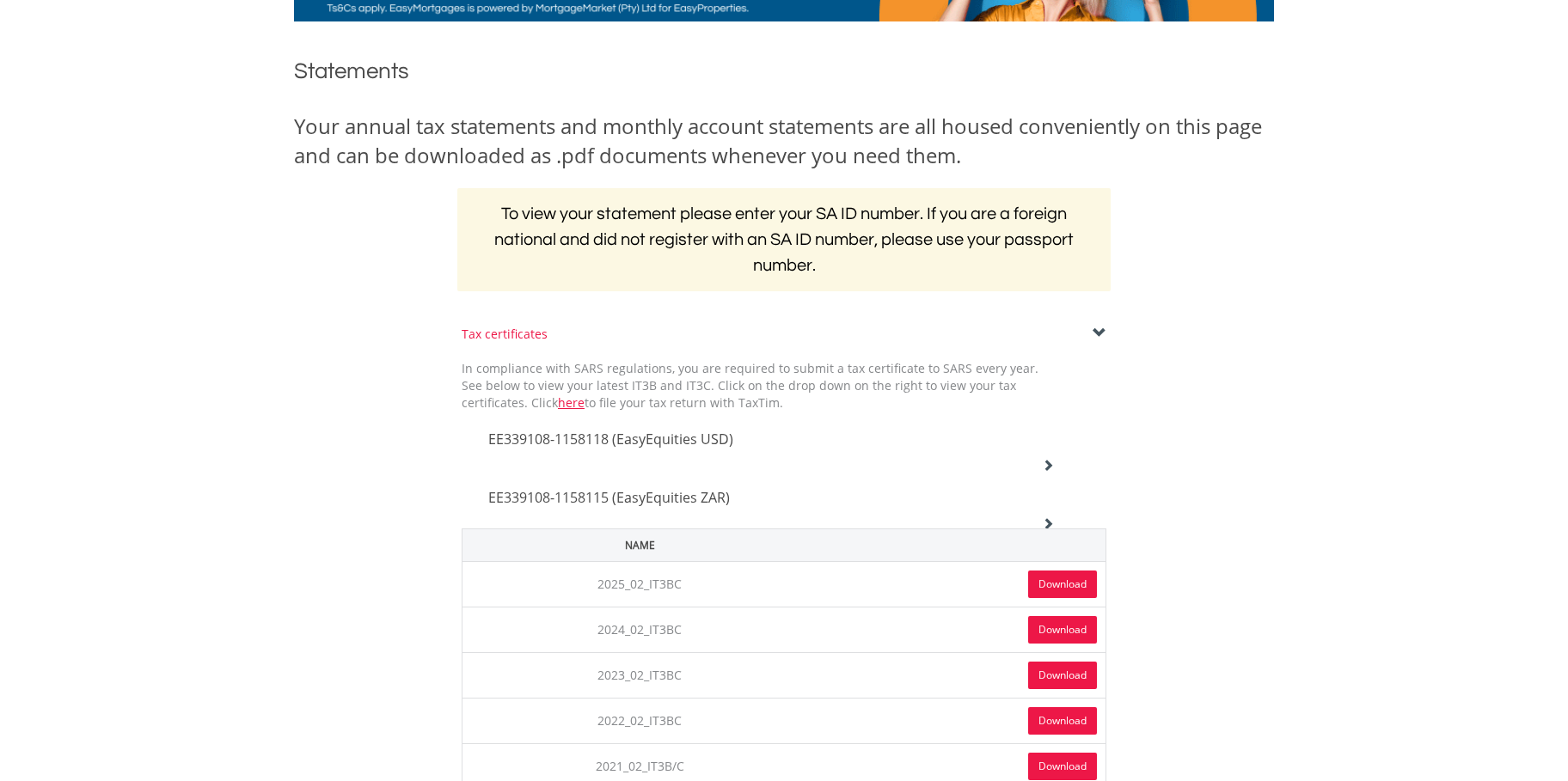
click at [1098, 332] on span at bounding box center [1100, 334] width 14 height 14
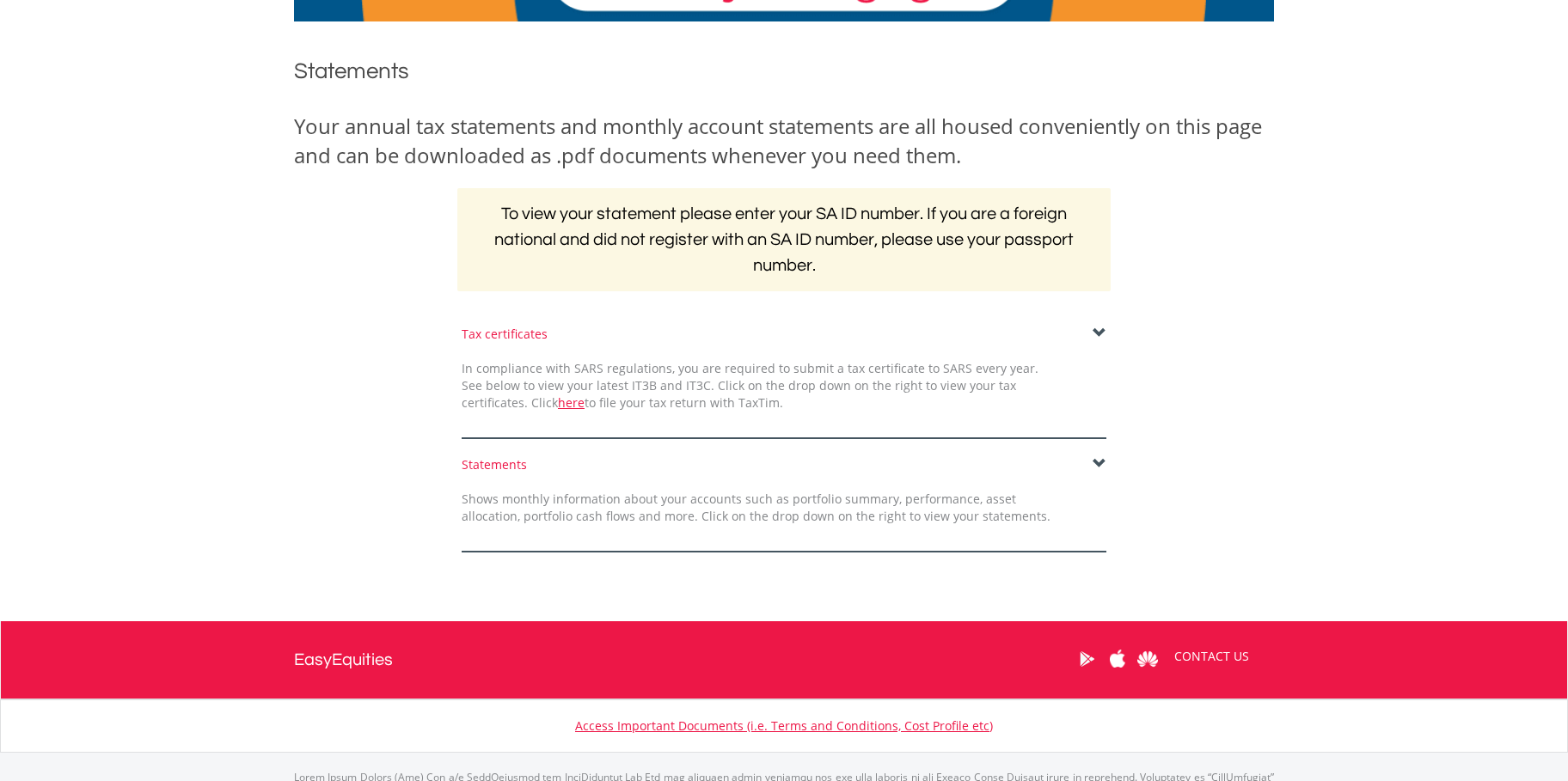
click at [1098, 328] on span at bounding box center [1100, 334] width 14 height 14
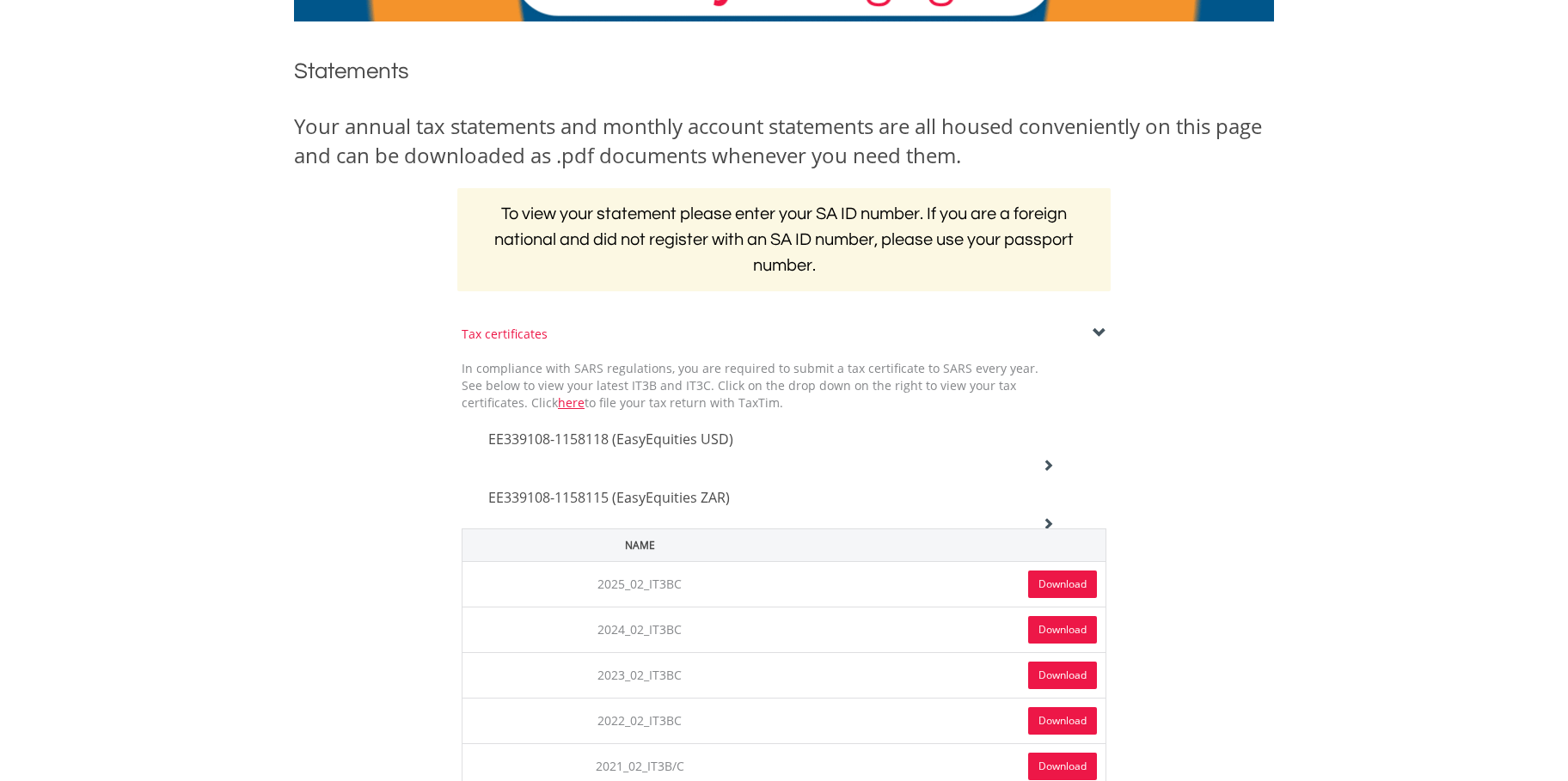
click at [720, 436] on span "EE339108-1158118 (EasyEquities USD)" at bounding box center [610, 438] width 245 height 18
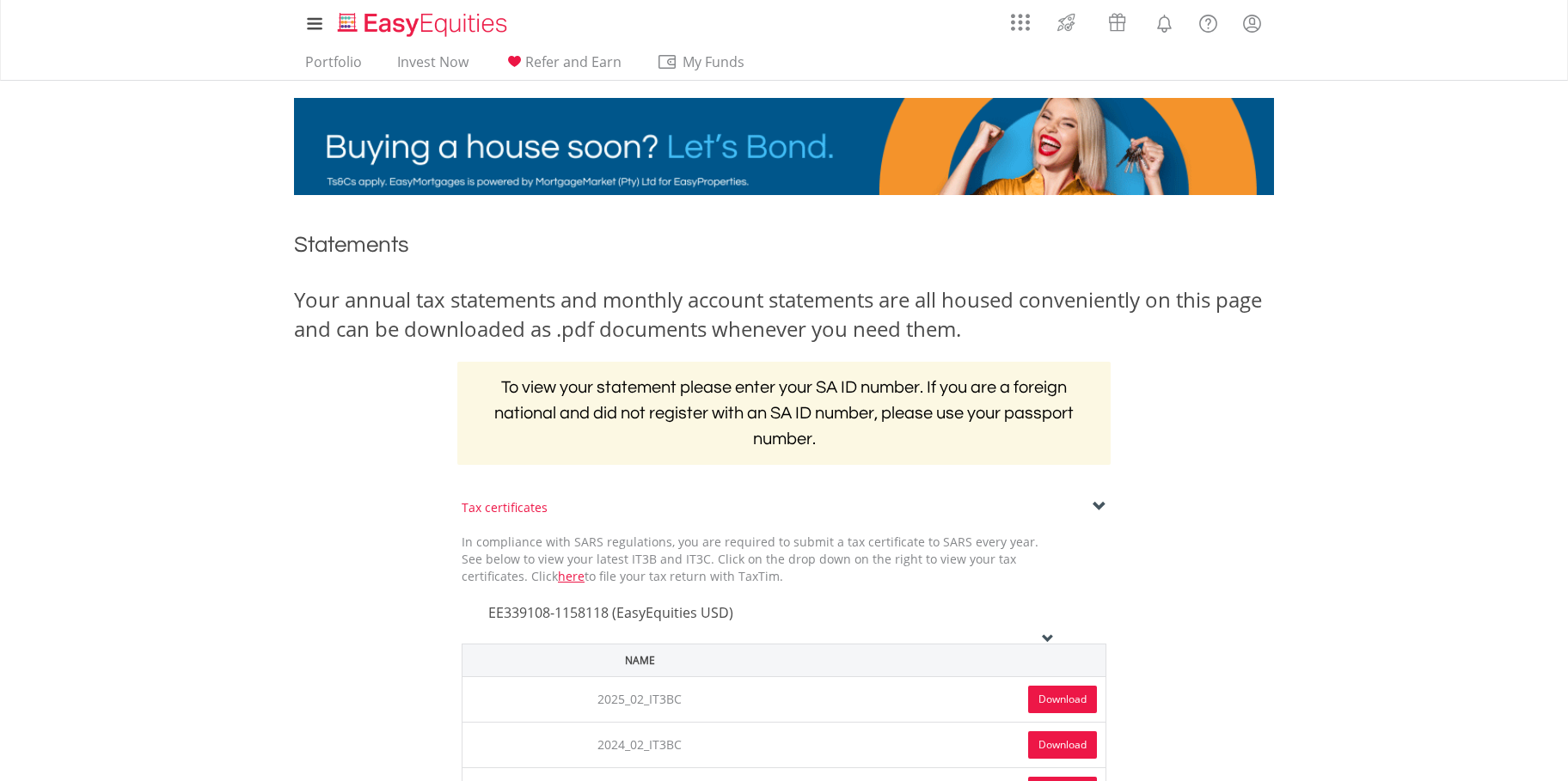
scroll to position [125, 0]
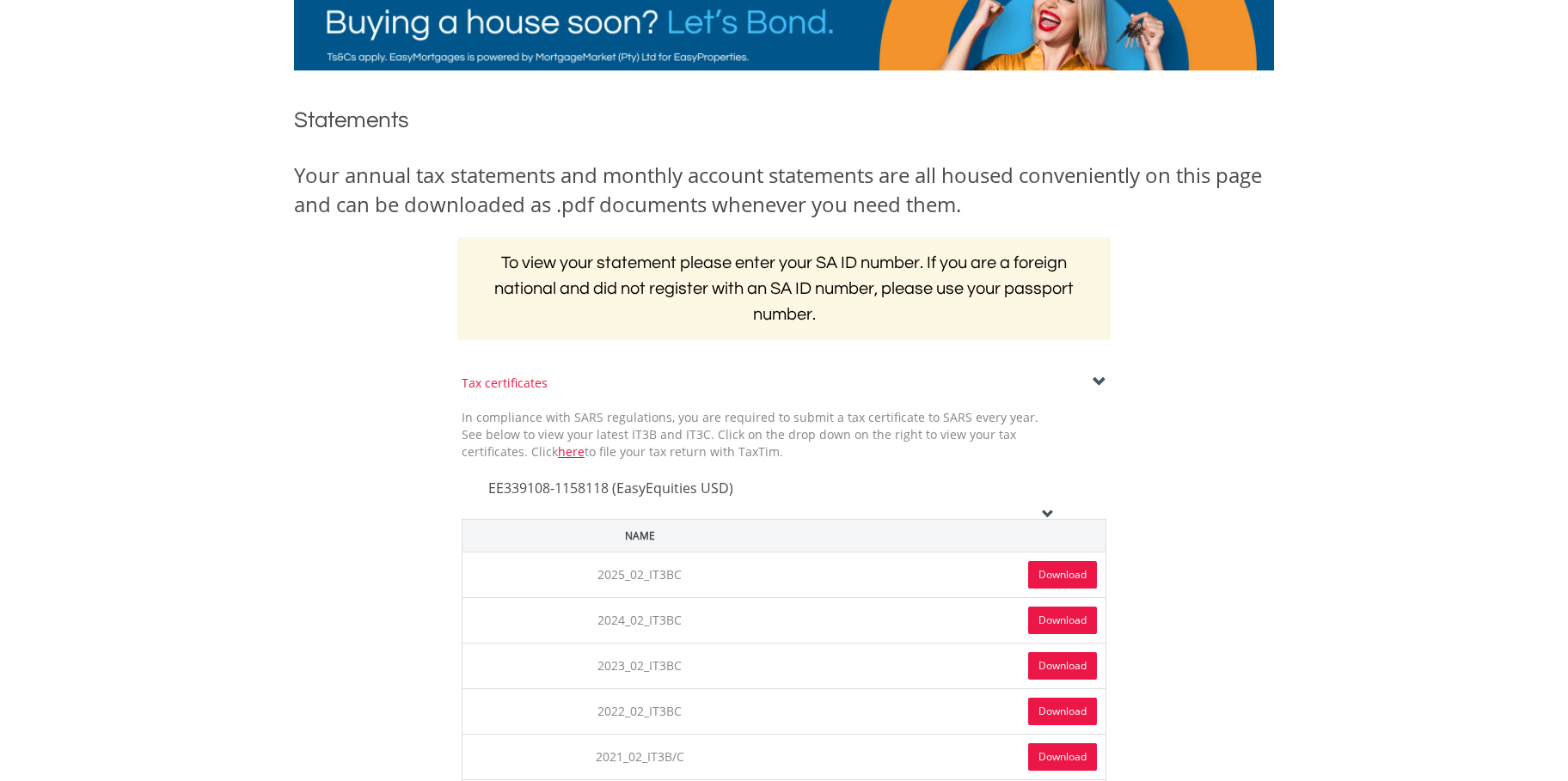
click at [1096, 376] on span at bounding box center [1100, 383] width 14 height 14
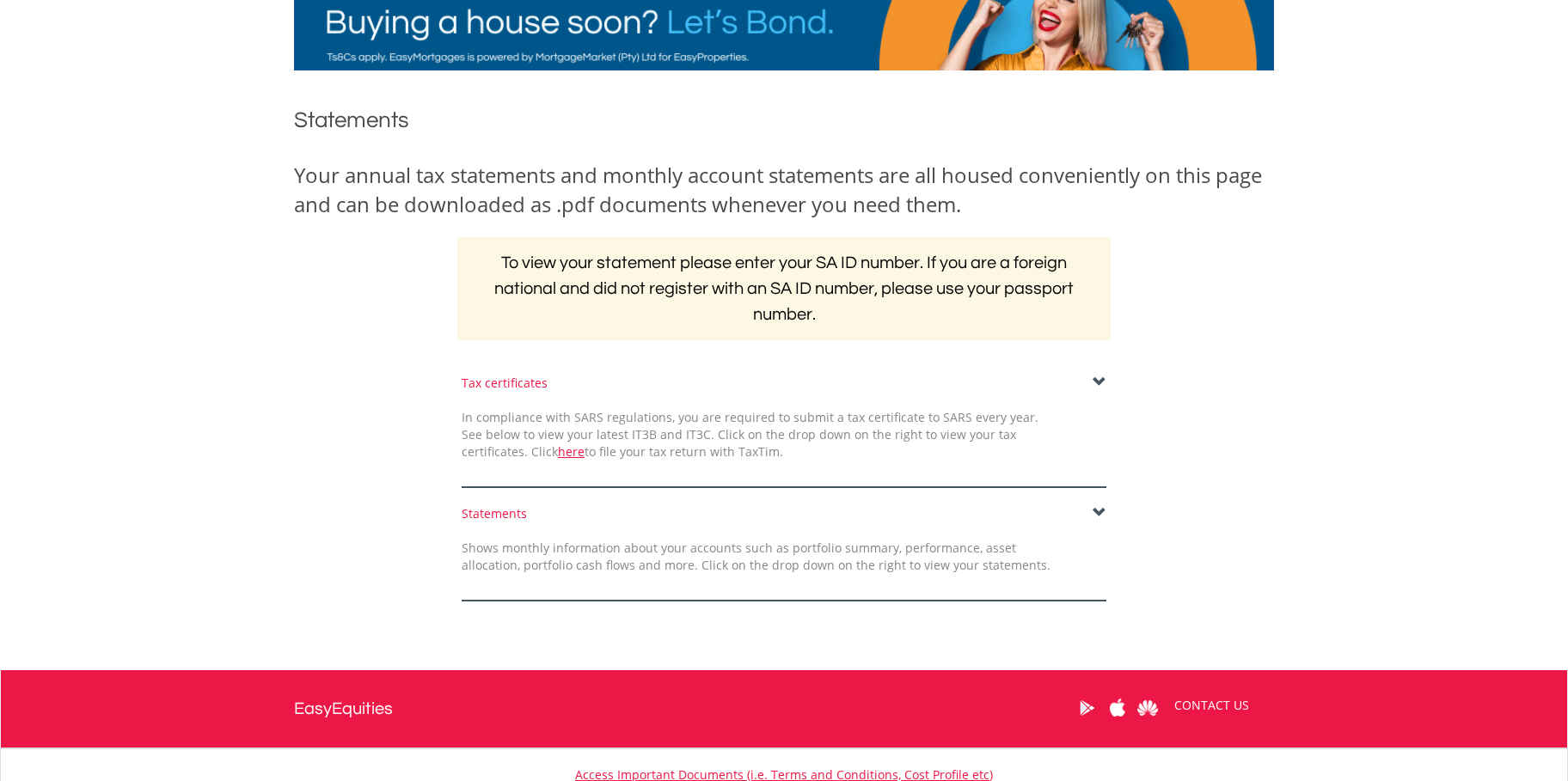
click at [1096, 376] on span at bounding box center [1100, 383] width 14 height 14
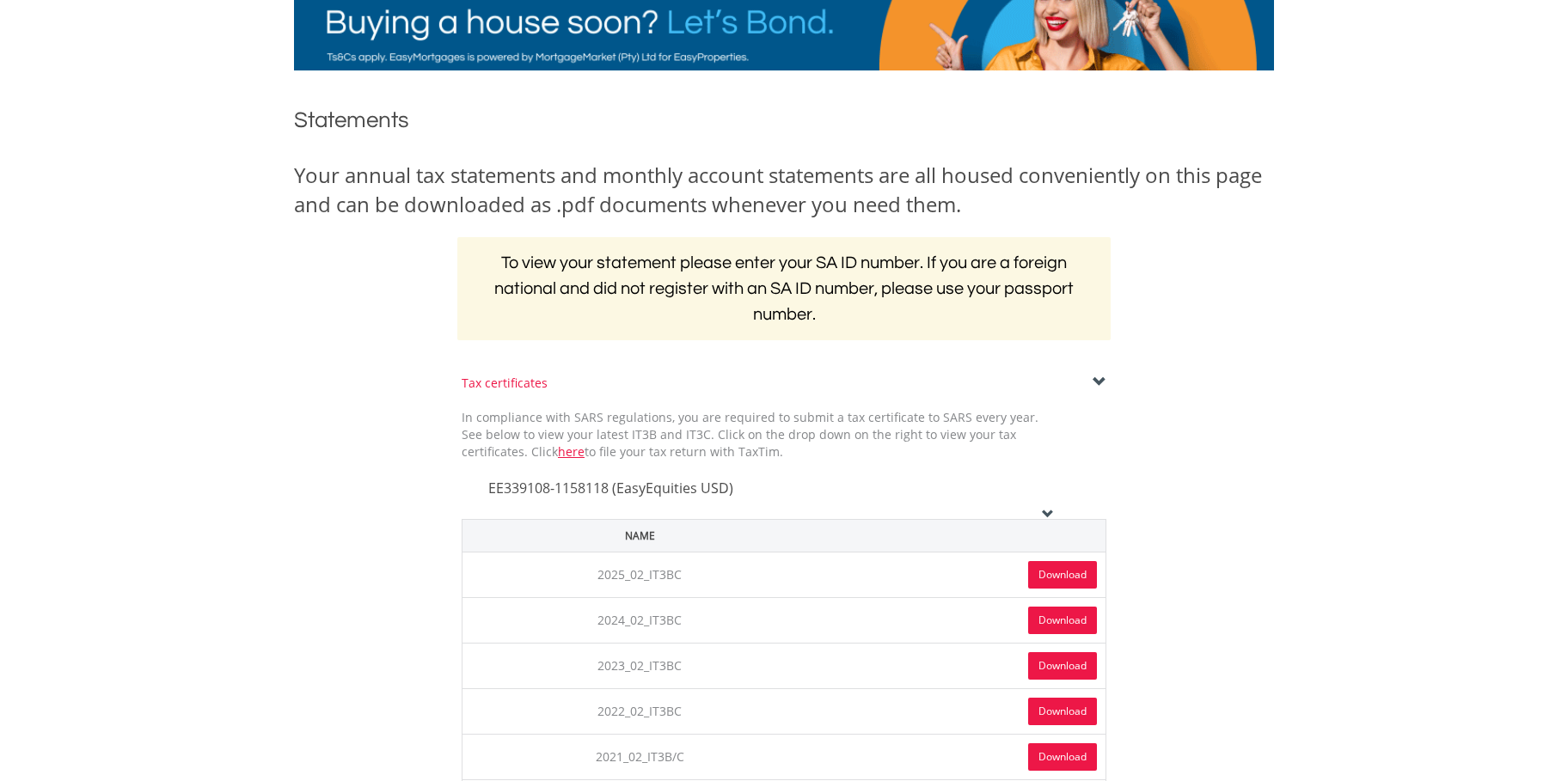
click at [1049, 508] on icon at bounding box center [1048, 514] width 12 height 12
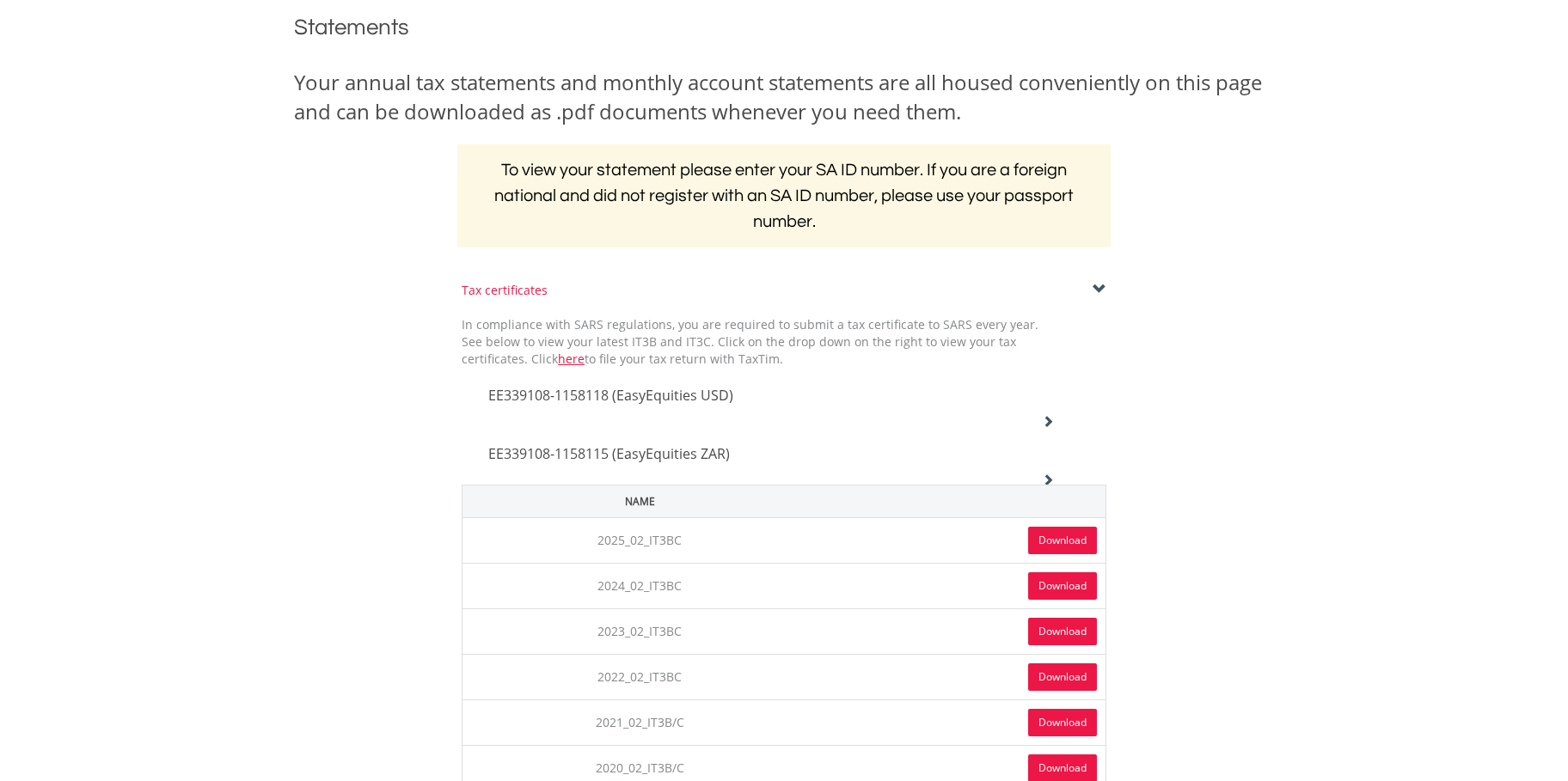
scroll to position [239, 0]
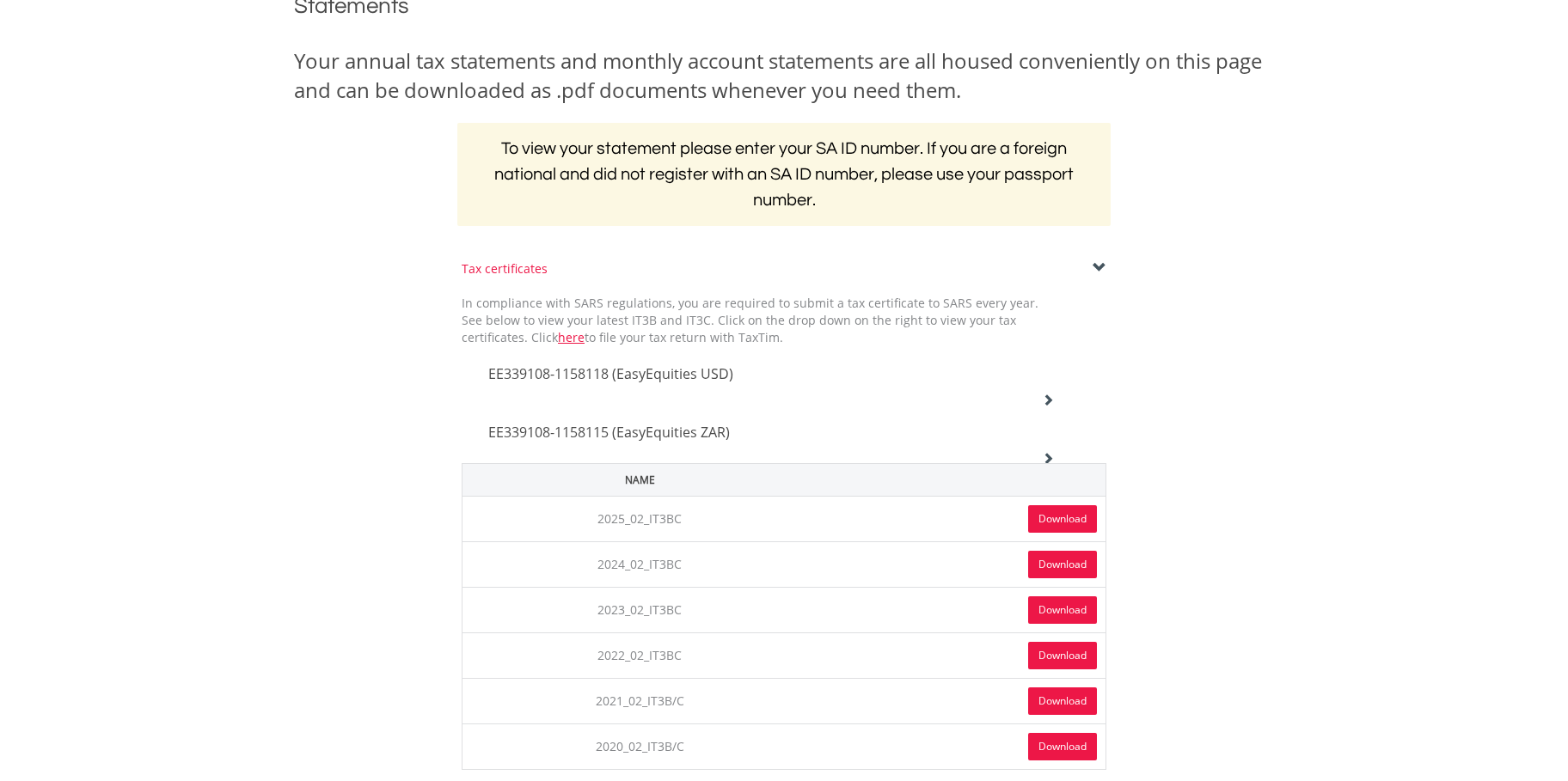
click at [1048, 406] on icon at bounding box center [1048, 400] width 12 height 12
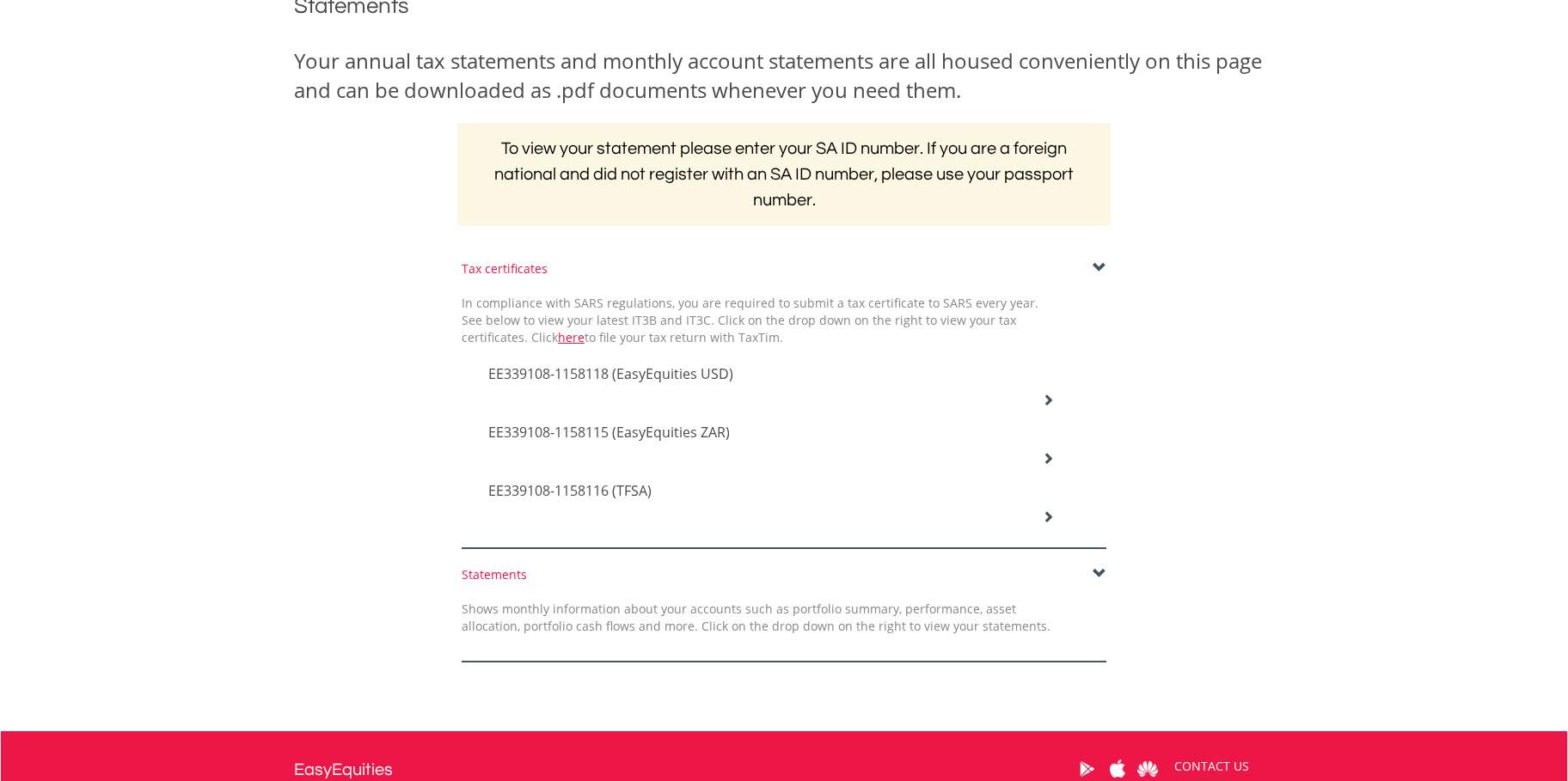
click at [736, 384] on h4 "EE339108-1158115 (EasyEquities ZAR)" at bounding box center [771, 373] width 566 height 20
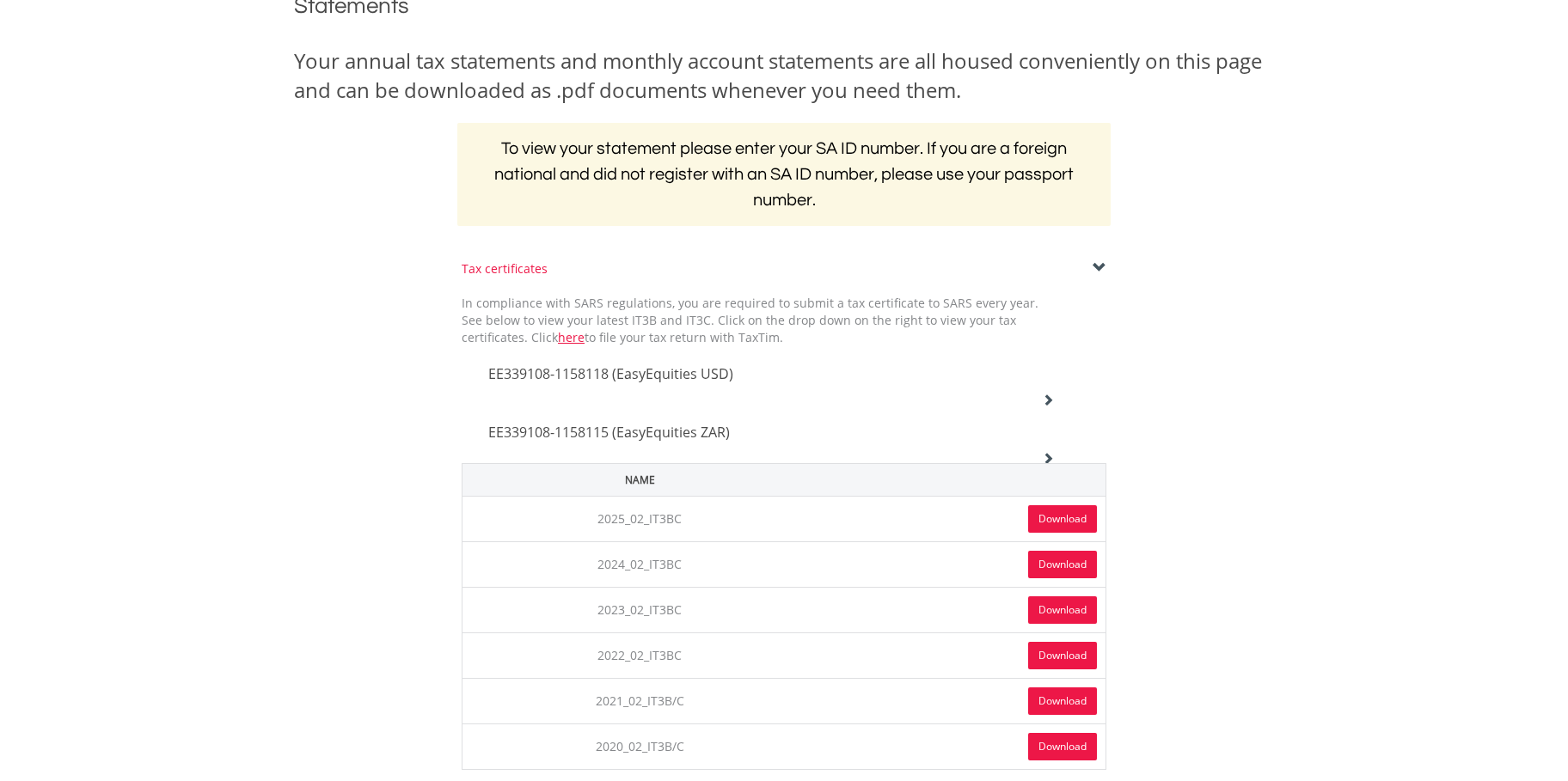
click at [1046, 388] on div "EE339108-1158118 (EasyEquities USD)" at bounding box center [772, 375] width 592 height 58
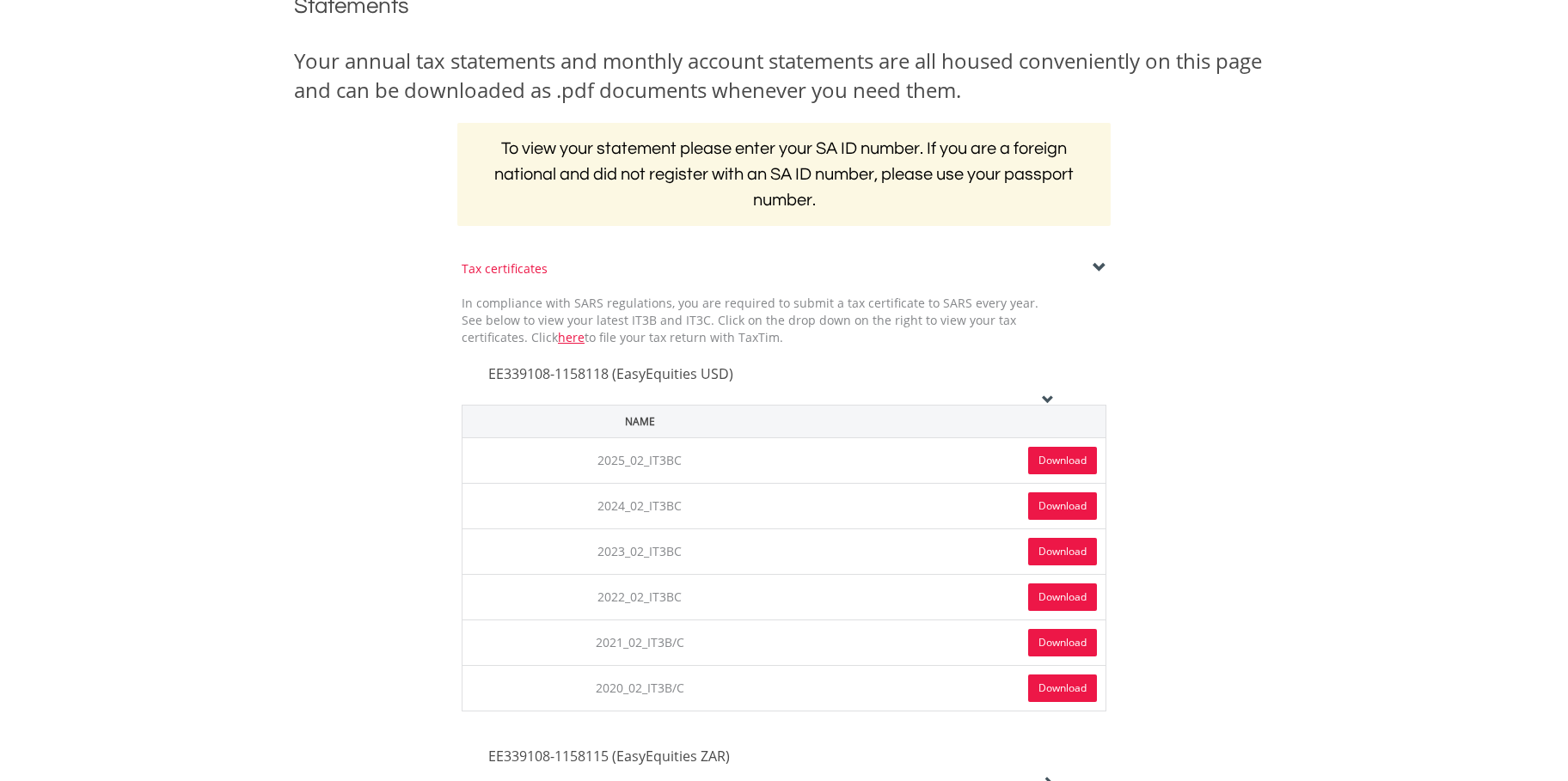
click at [1070, 457] on link "Download" at bounding box center [1062, 460] width 69 height 27
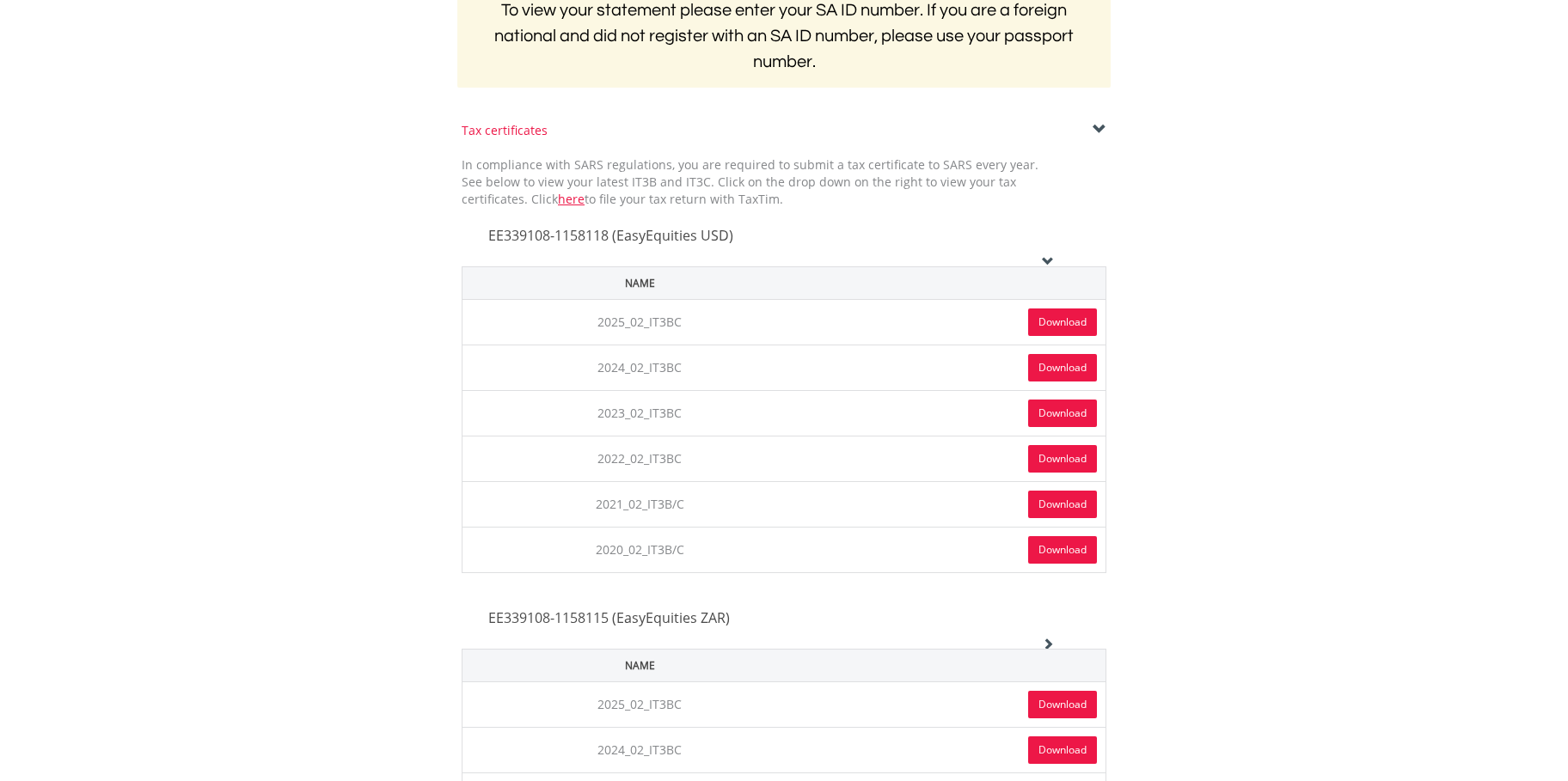
scroll to position [0, 0]
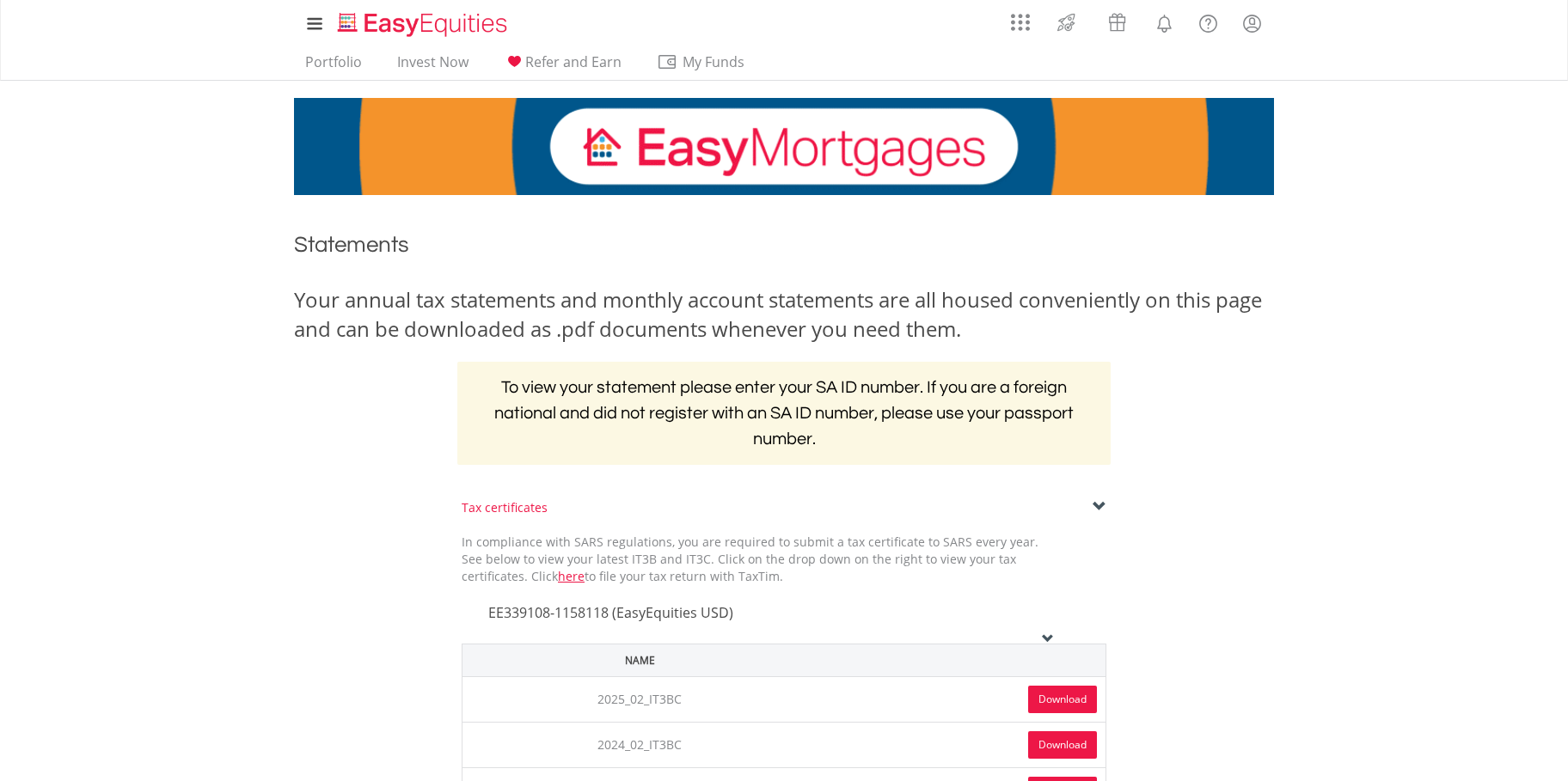
click at [1093, 500] on span at bounding box center [1100, 507] width 14 height 14
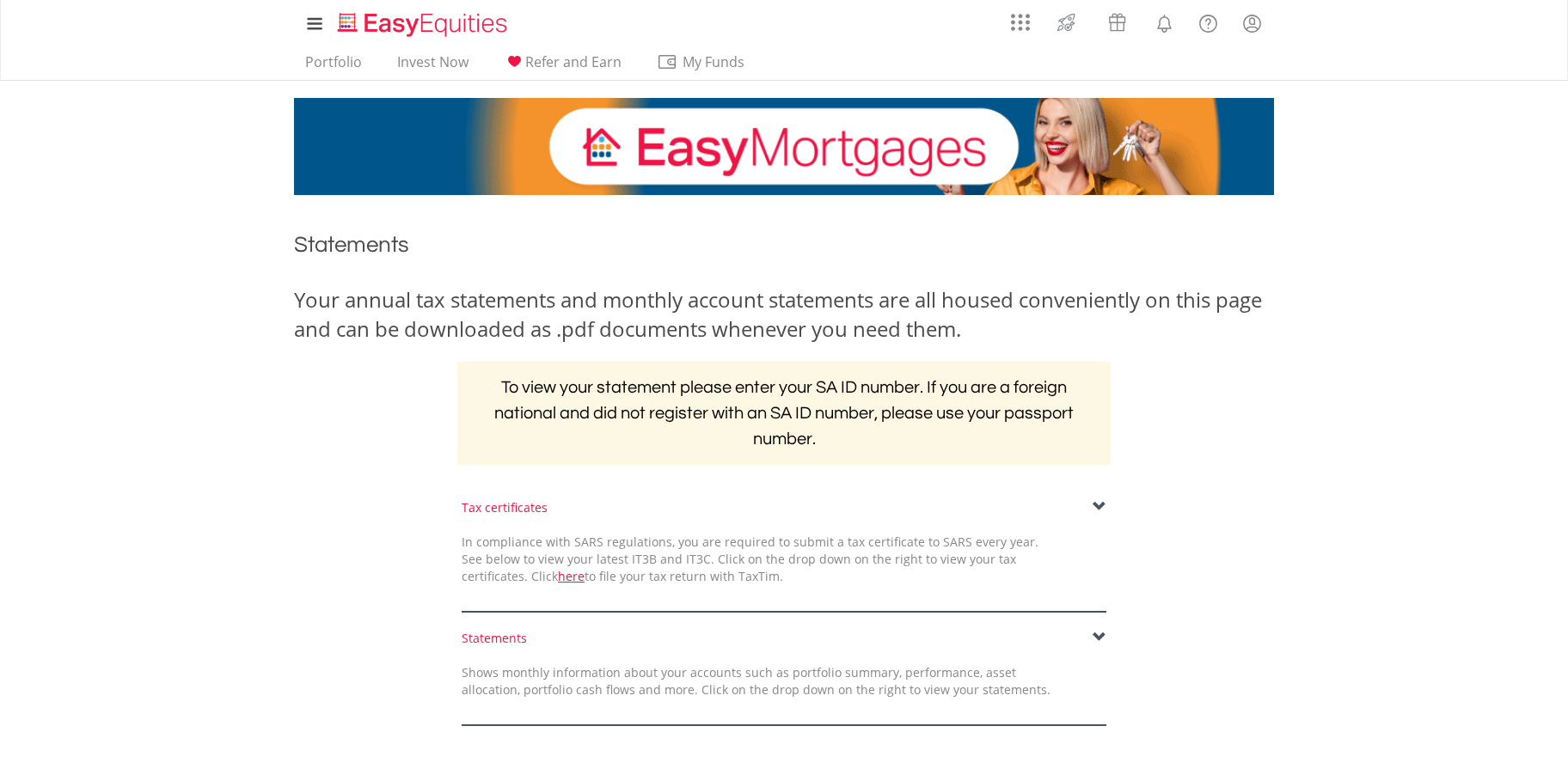
click at [1096, 501] on span at bounding box center [1100, 507] width 14 height 14
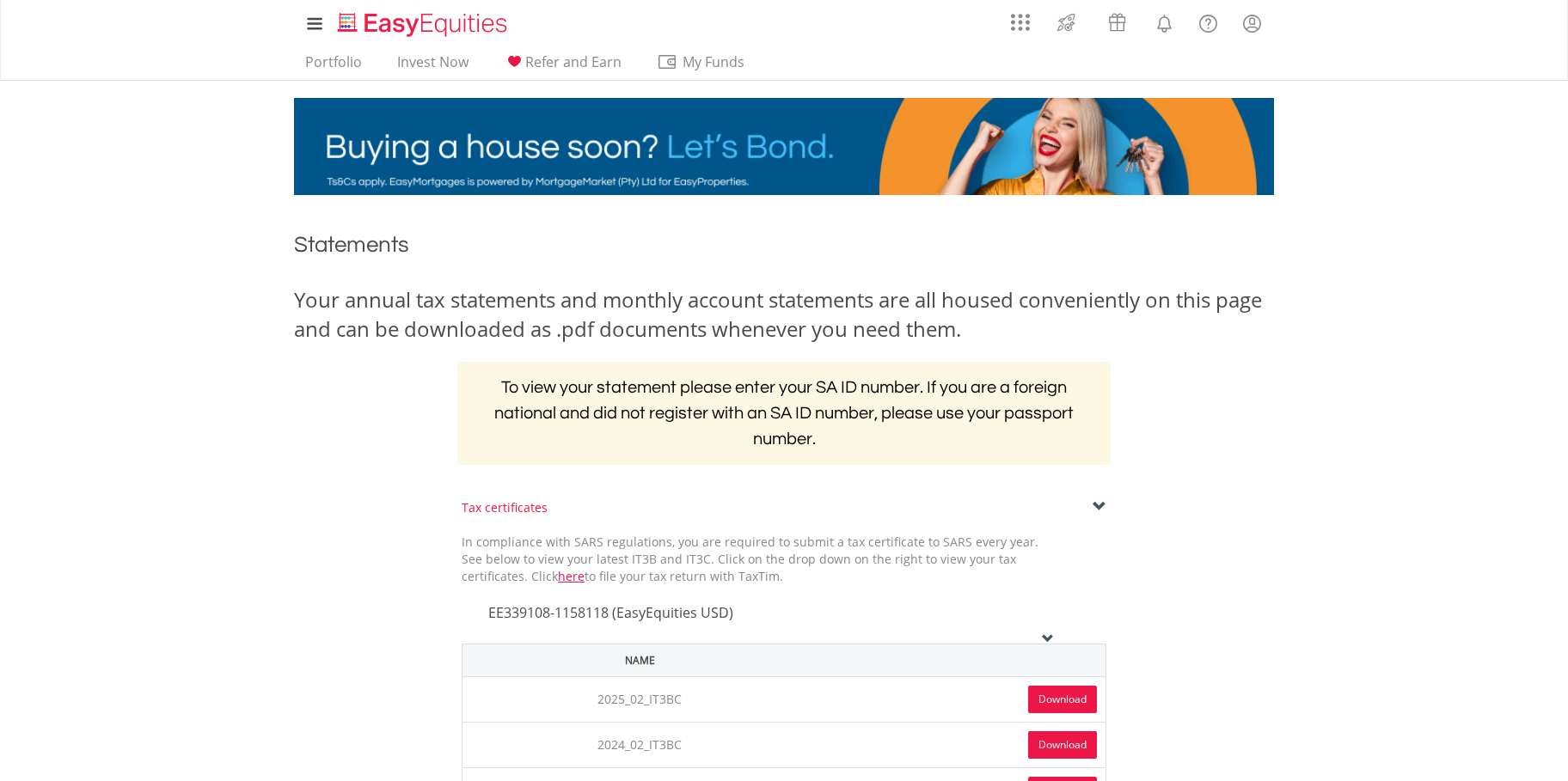
click at [1048, 634] on icon at bounding box center [1048, 638] width 12 height 12
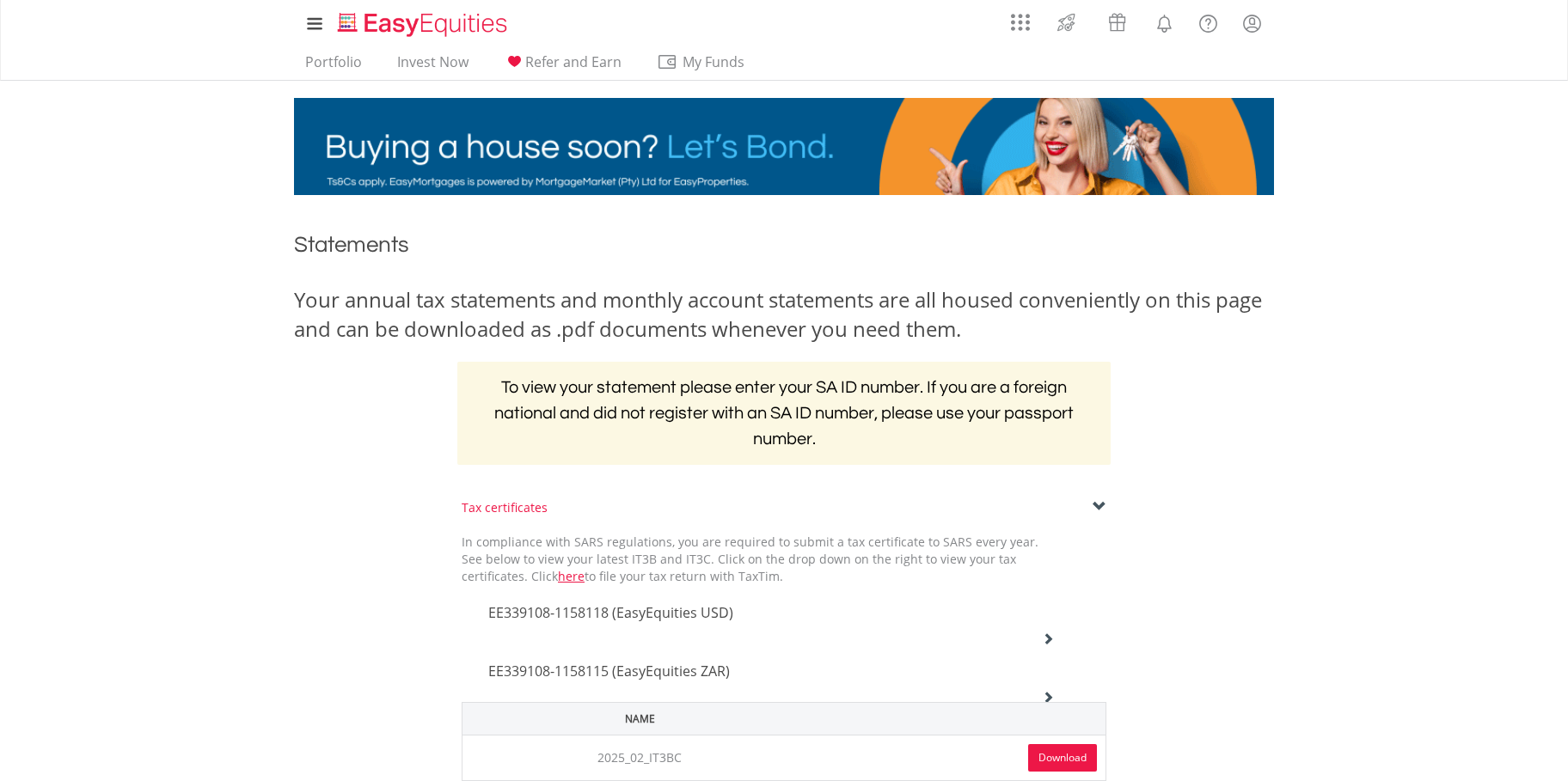
click at [1048, 634] on icon at bounding box center [1048, 638] width 12 height 12
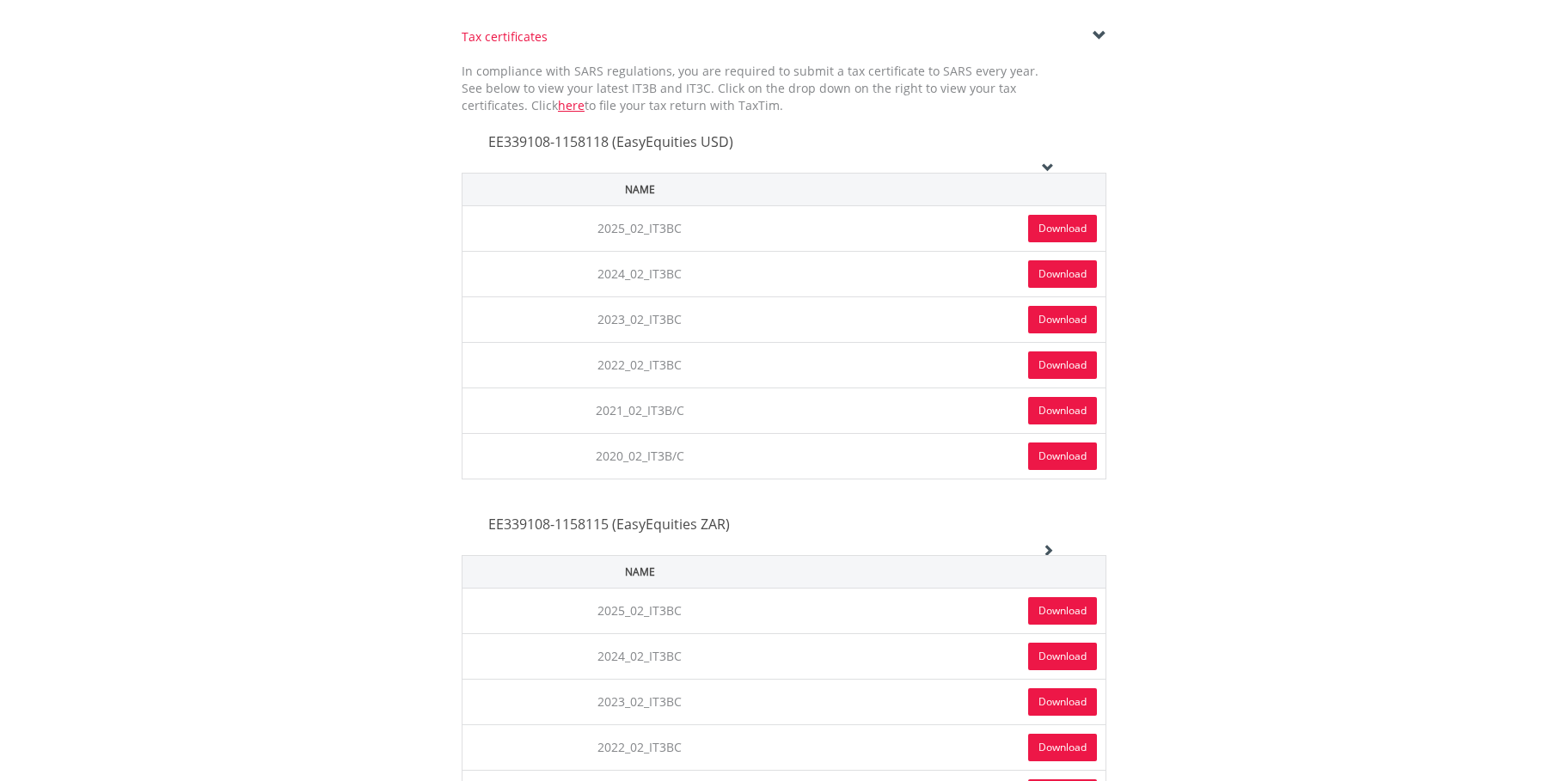
scroll to position [609, 0]
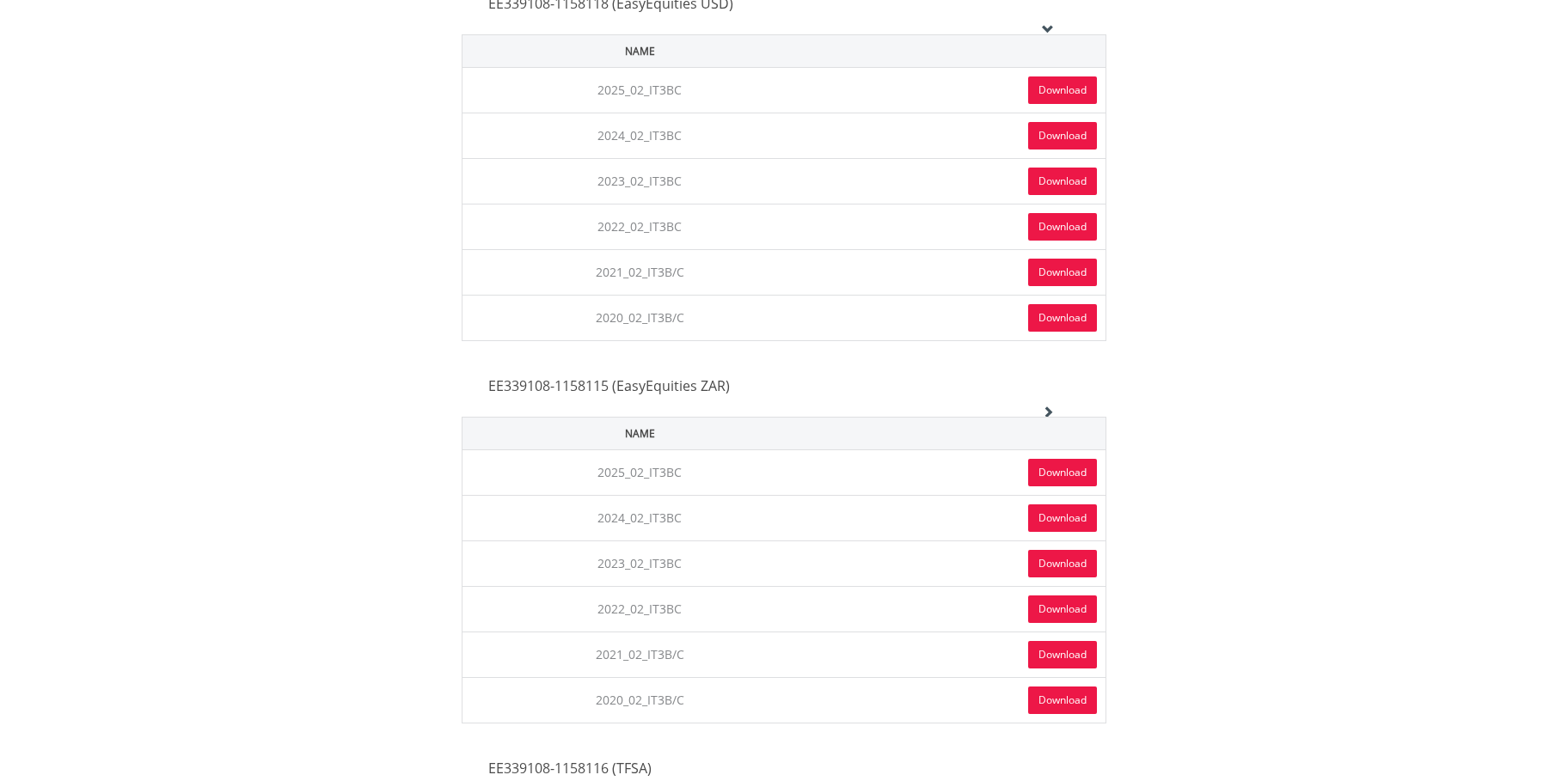
click at [1054, 473] on link "Download" at bounding box center [1062, 472] width 69 height 27
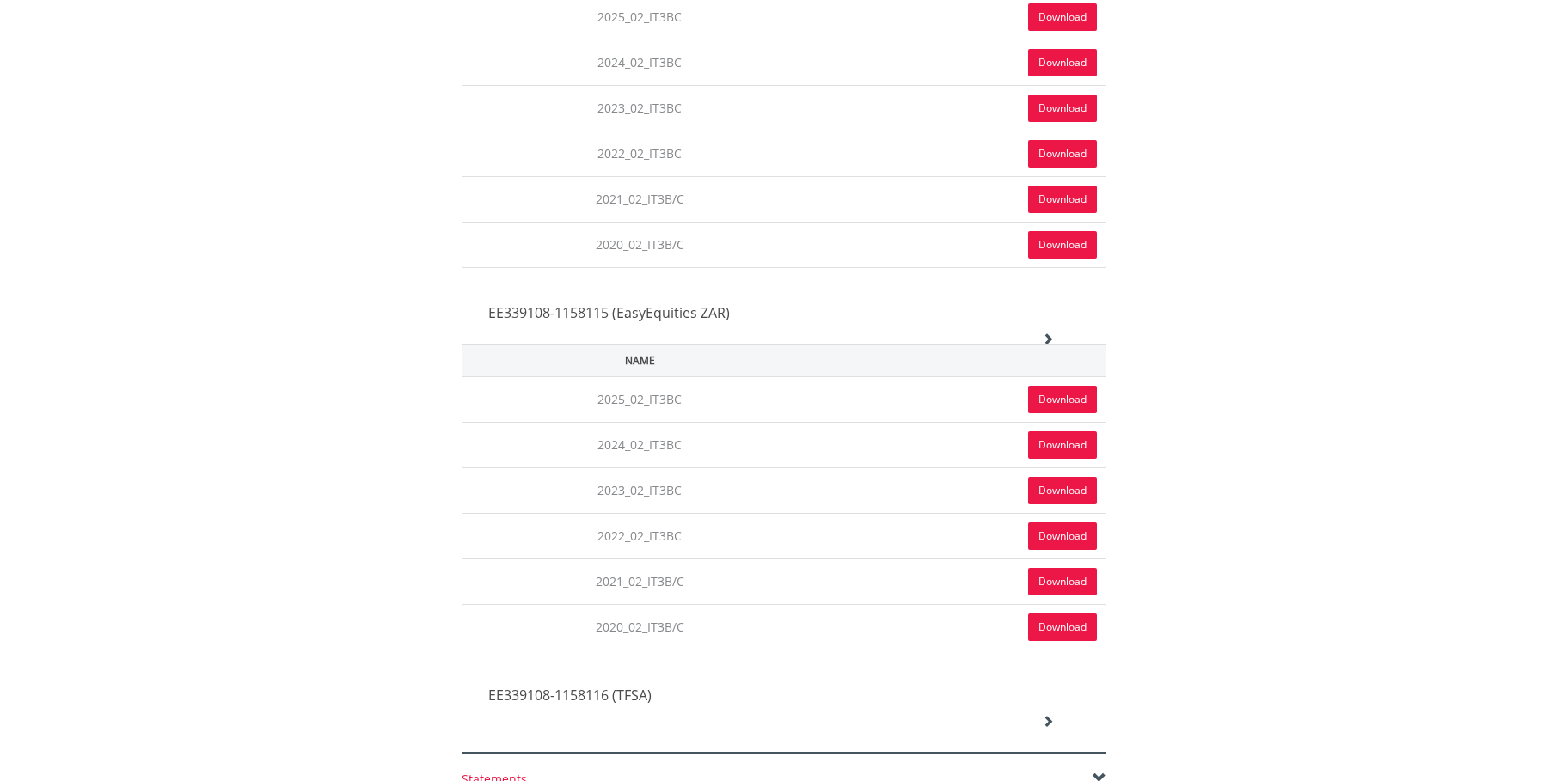
scroll to position [1023, 0]
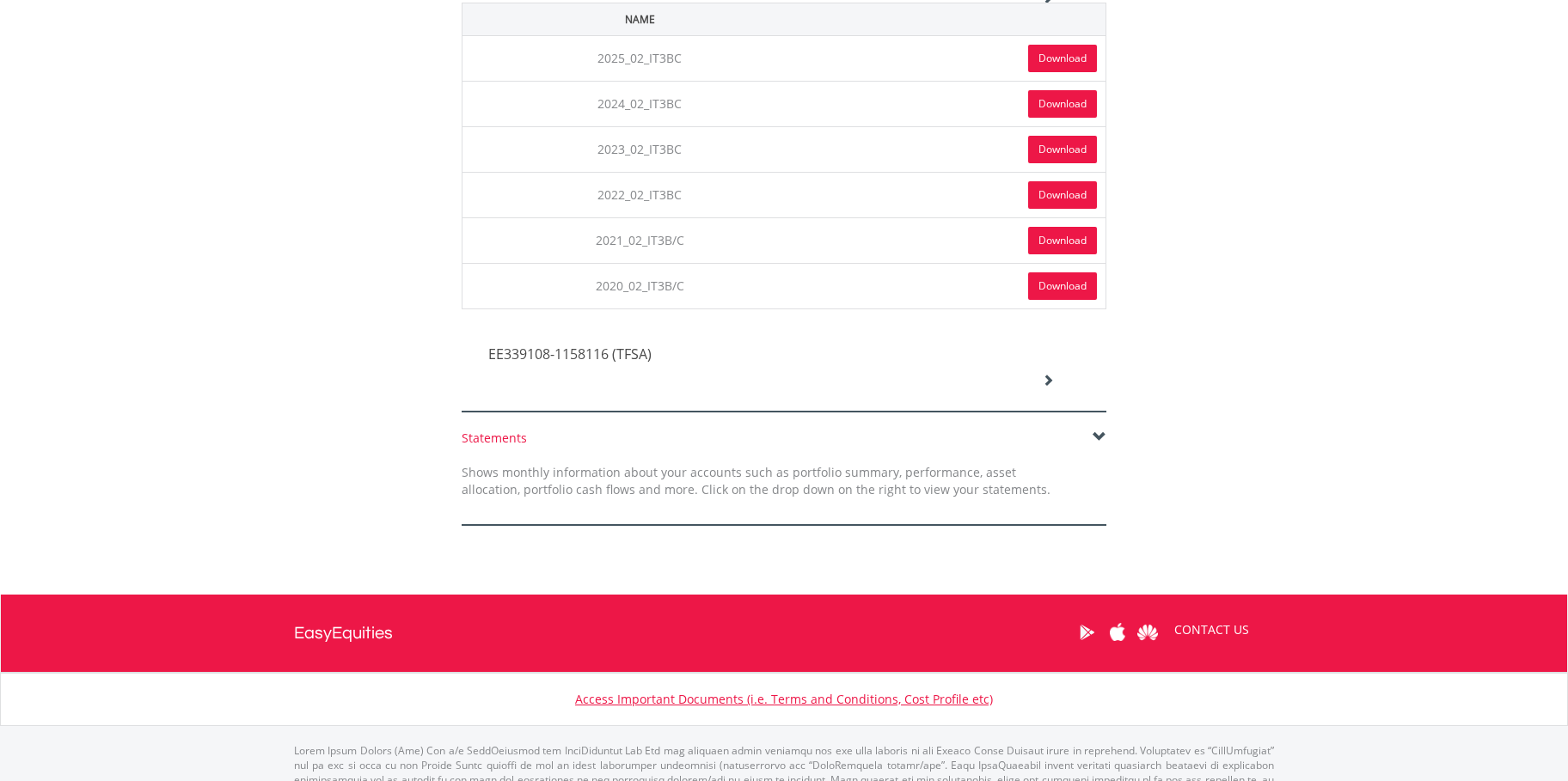
click at [1044, 375] on icon at bounding box center [1048, 380] width 12 height 12
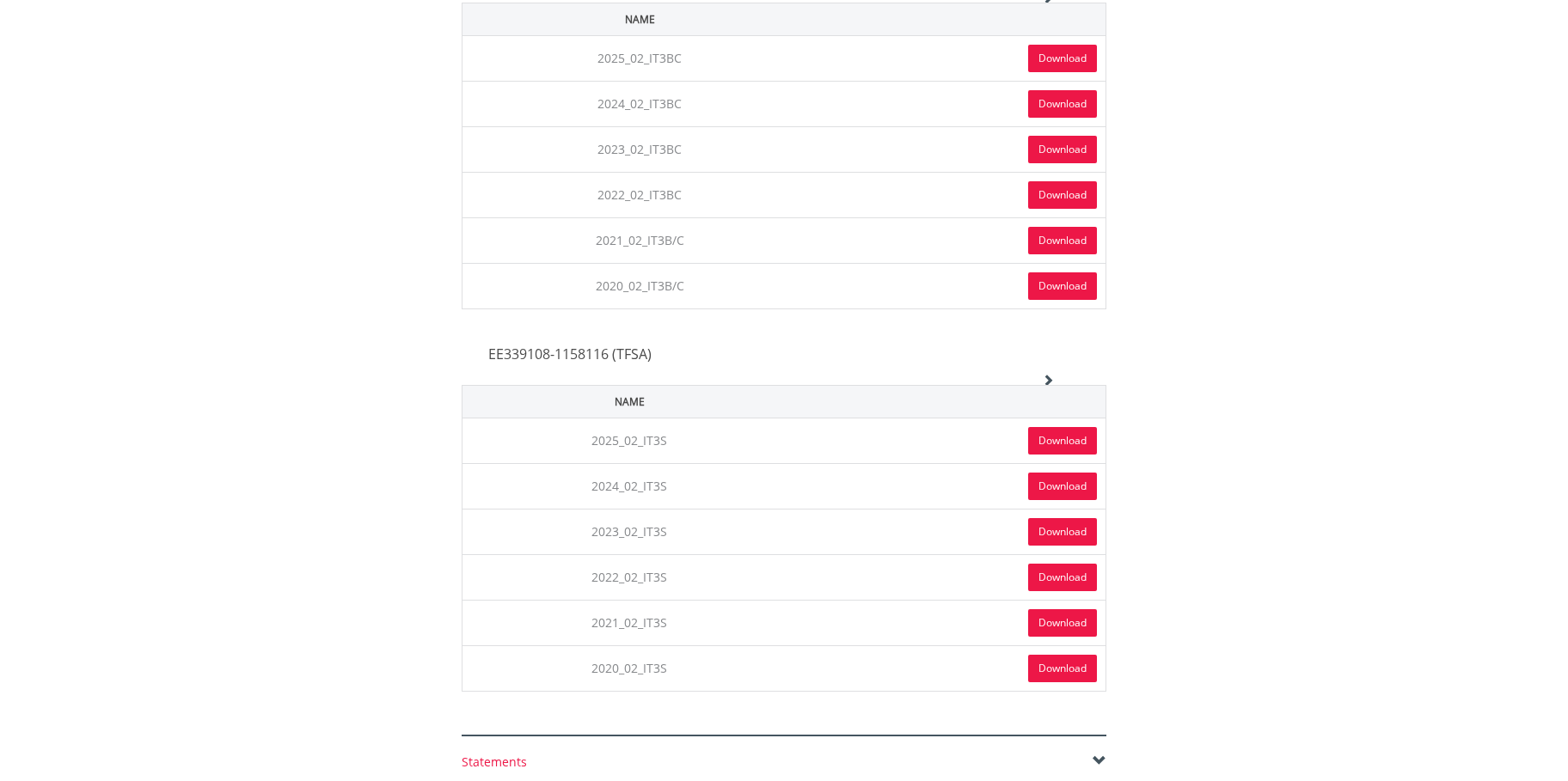
click at [1034, 436] on link "Download" at bounding box center [1062, 440] width 69 height 27
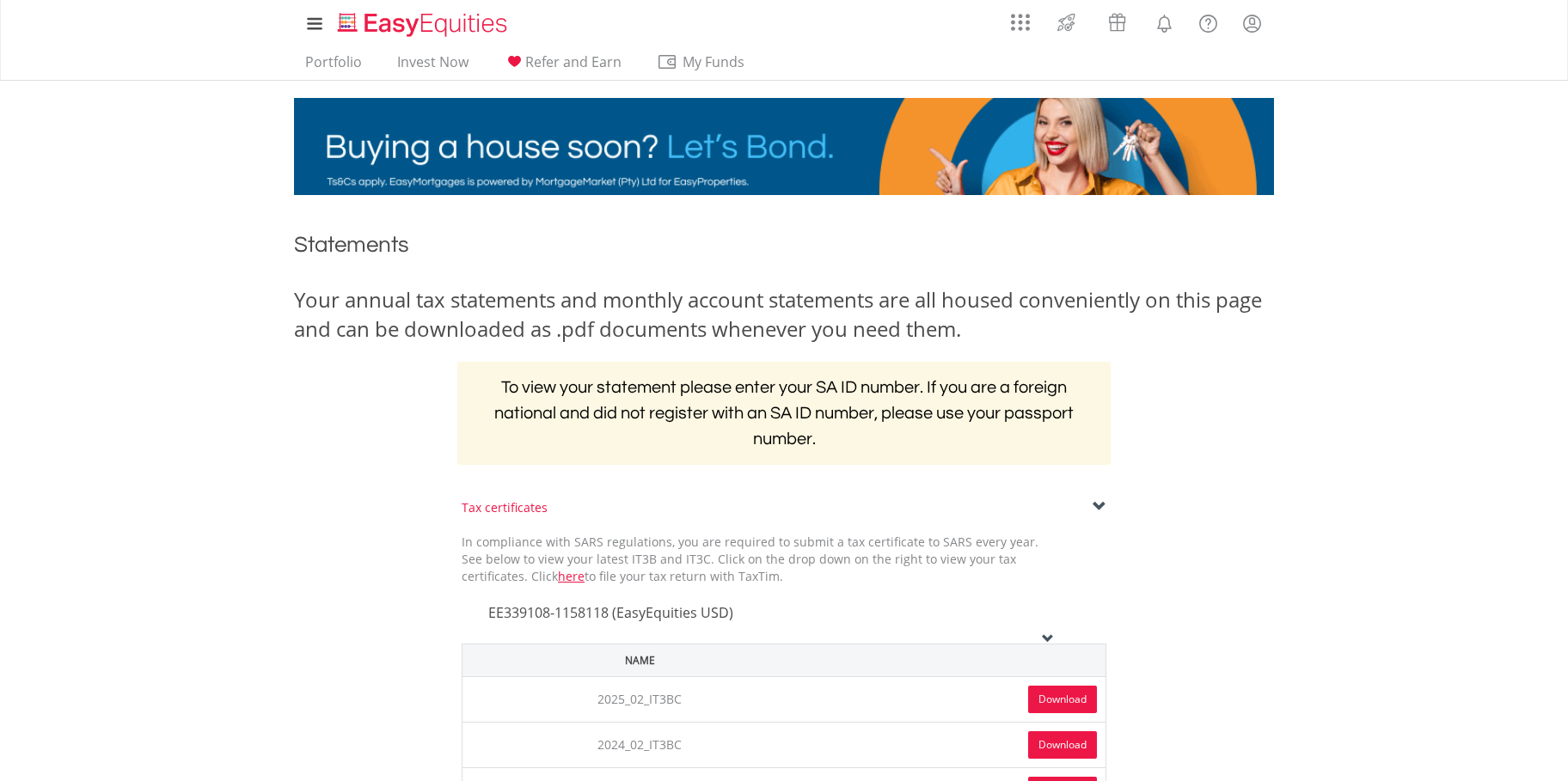
click at [1434, 144] on div "My Investments Invest Now New Listings Sell My Recurring Investments Pending Or…" at bounding box center [784, 98] width 1568 height 195
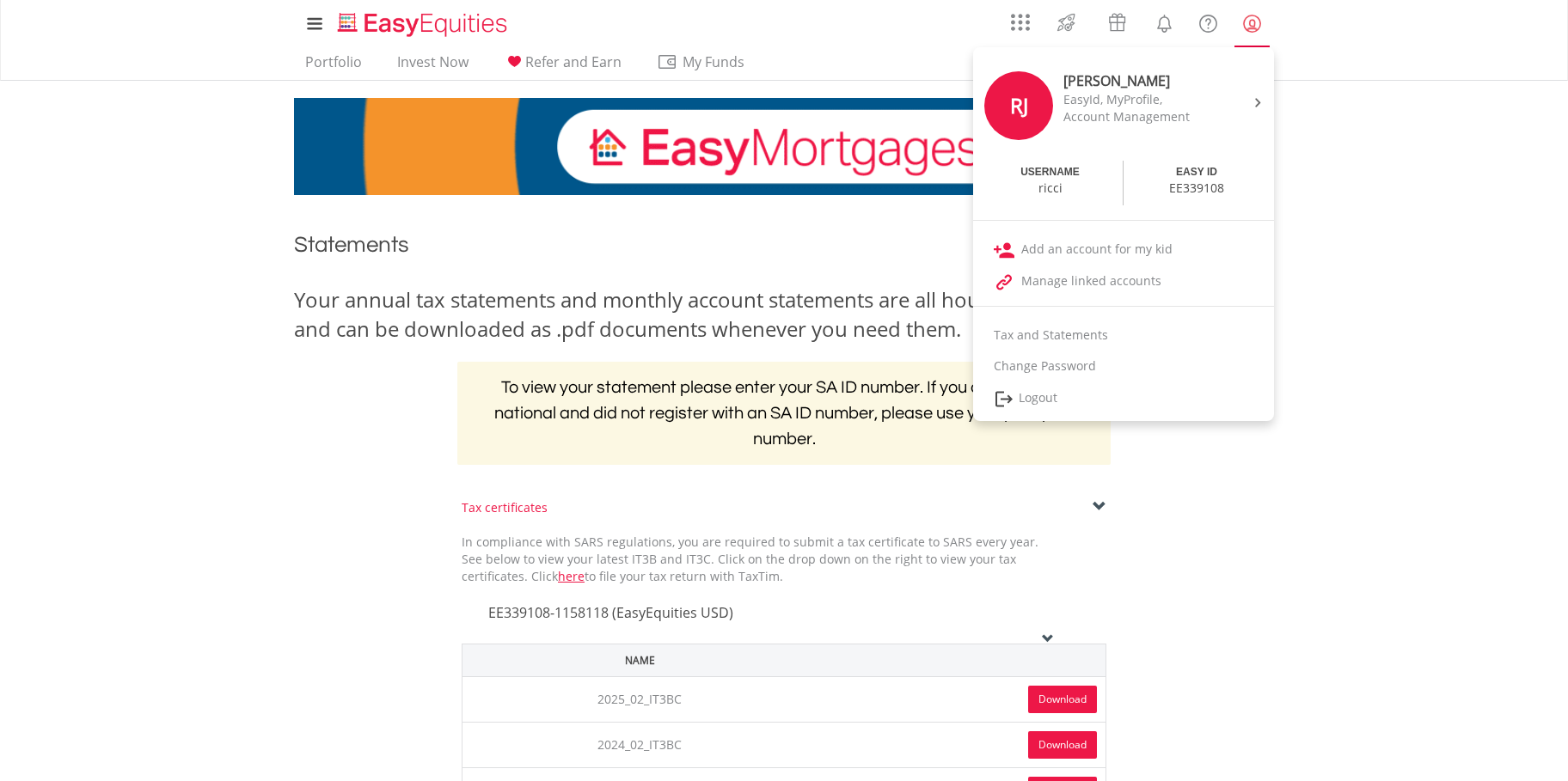
click at [1245, 21] on lord-icon "My Profile" at bounding box center [1252, 24] width 21 height 21
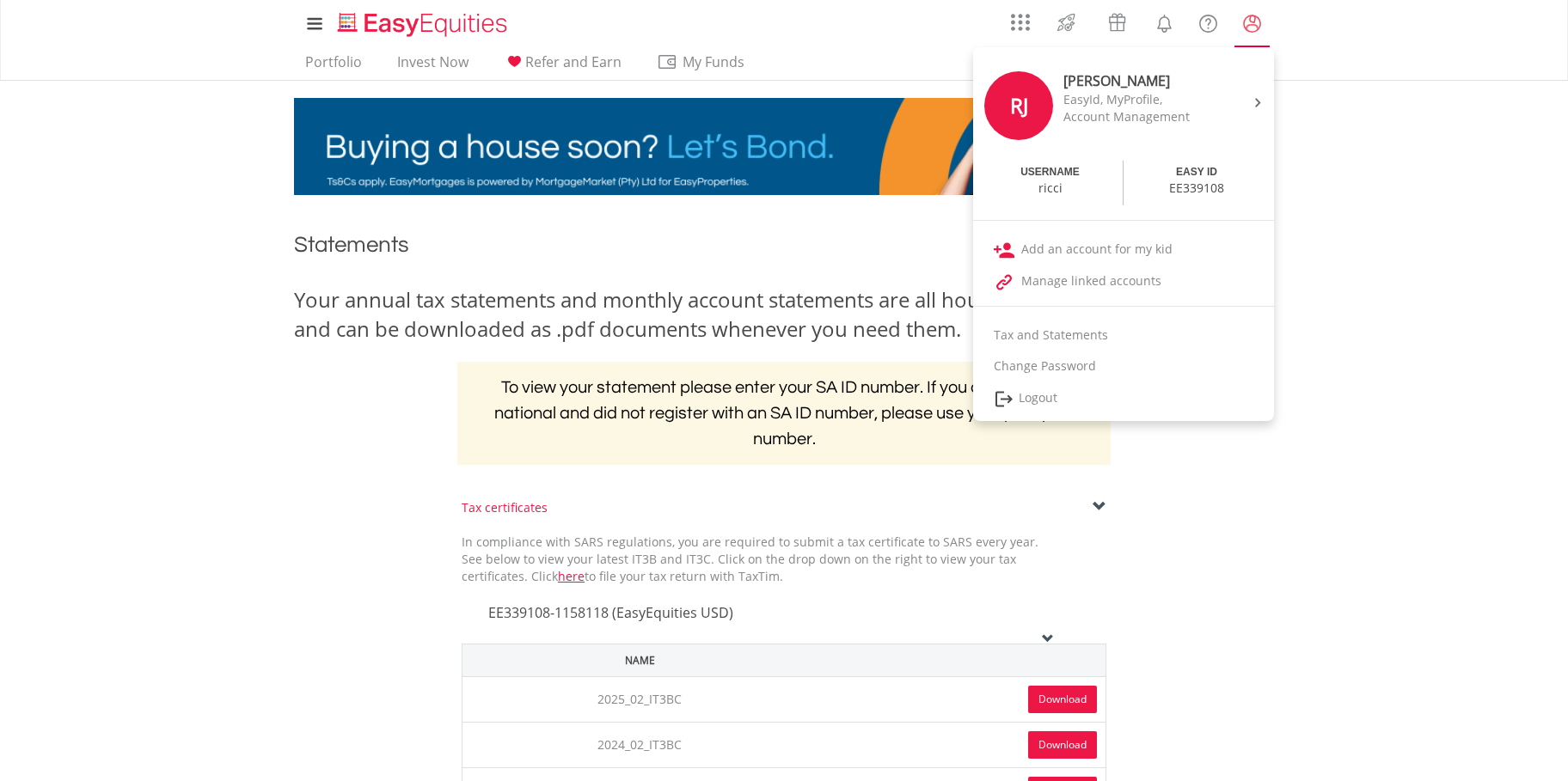
click at [1253, 18] on lord-icon "My Profile" at bounding box center [1252, 24] width 21 height 21
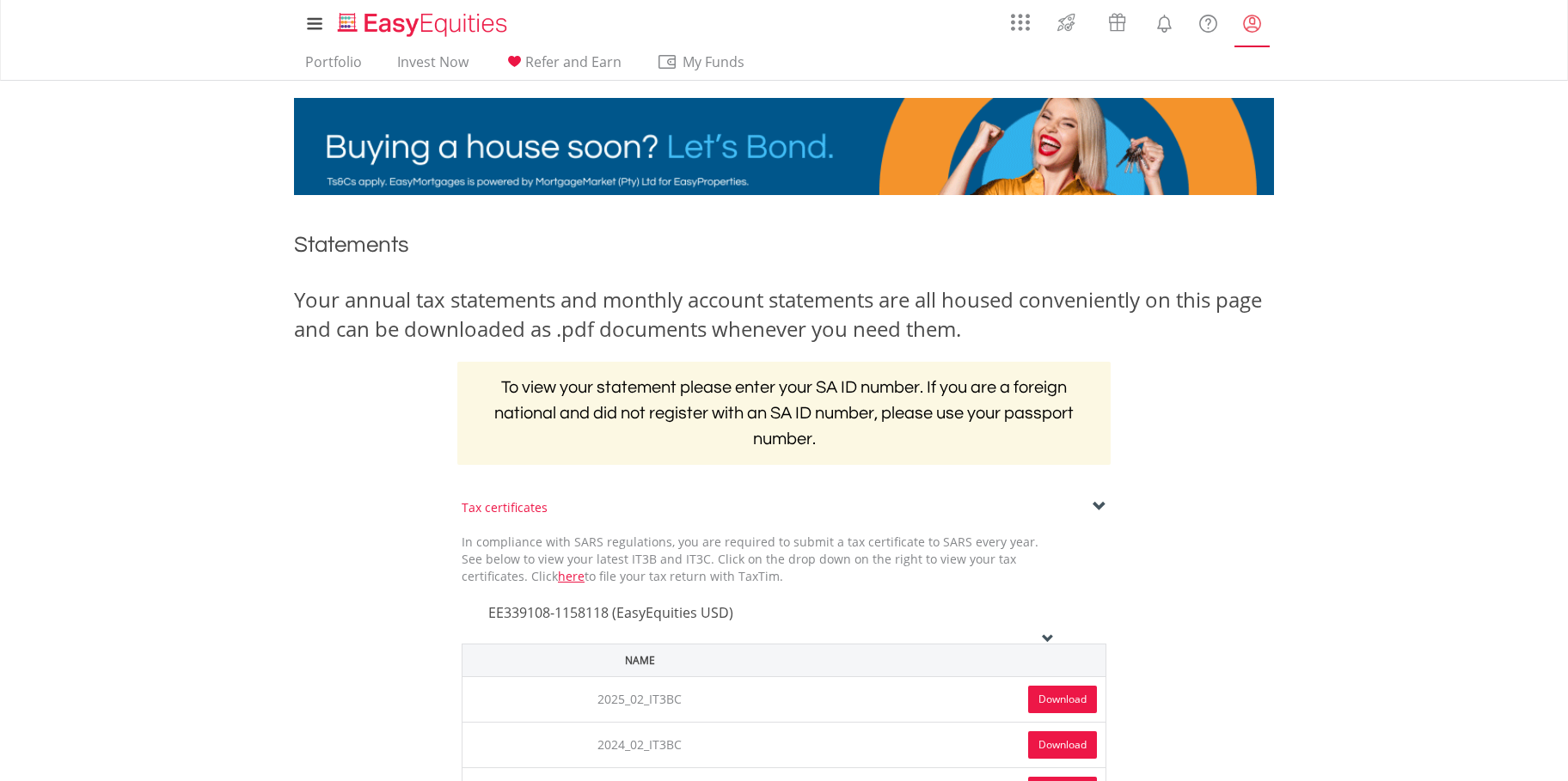
click at [1253, 18] on lord-icon "My Profile" at bounding box center [1252, 24] width 21 height 21
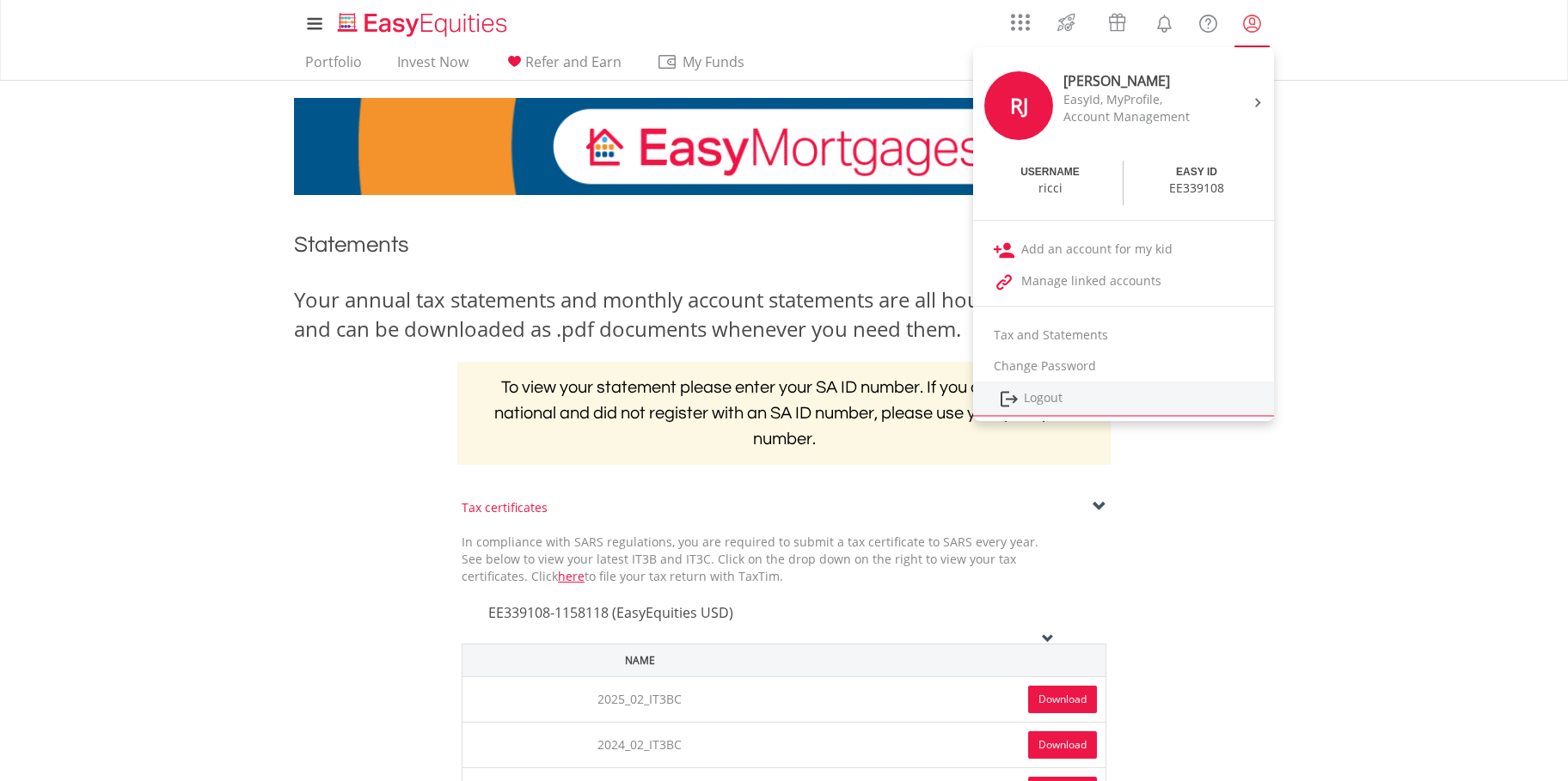
click at [1005, 401] on img at bounding box center [1009, 399] width 20 height 21
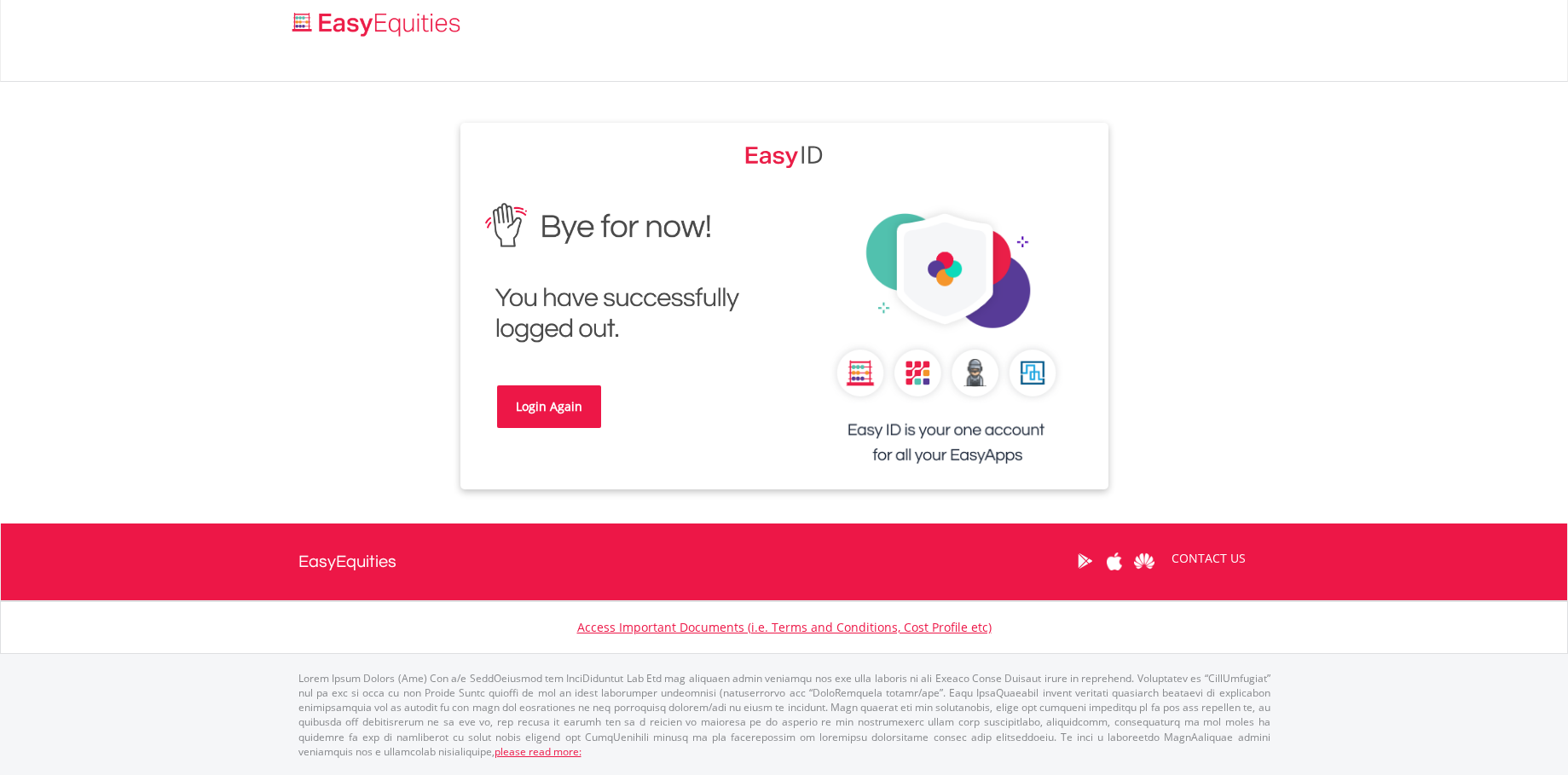
click at [574, 403] on link "Login Again" at bounding box center [549, 406] width 104 height 43
